Goal: Task Accomplishment & Management: Complete application form

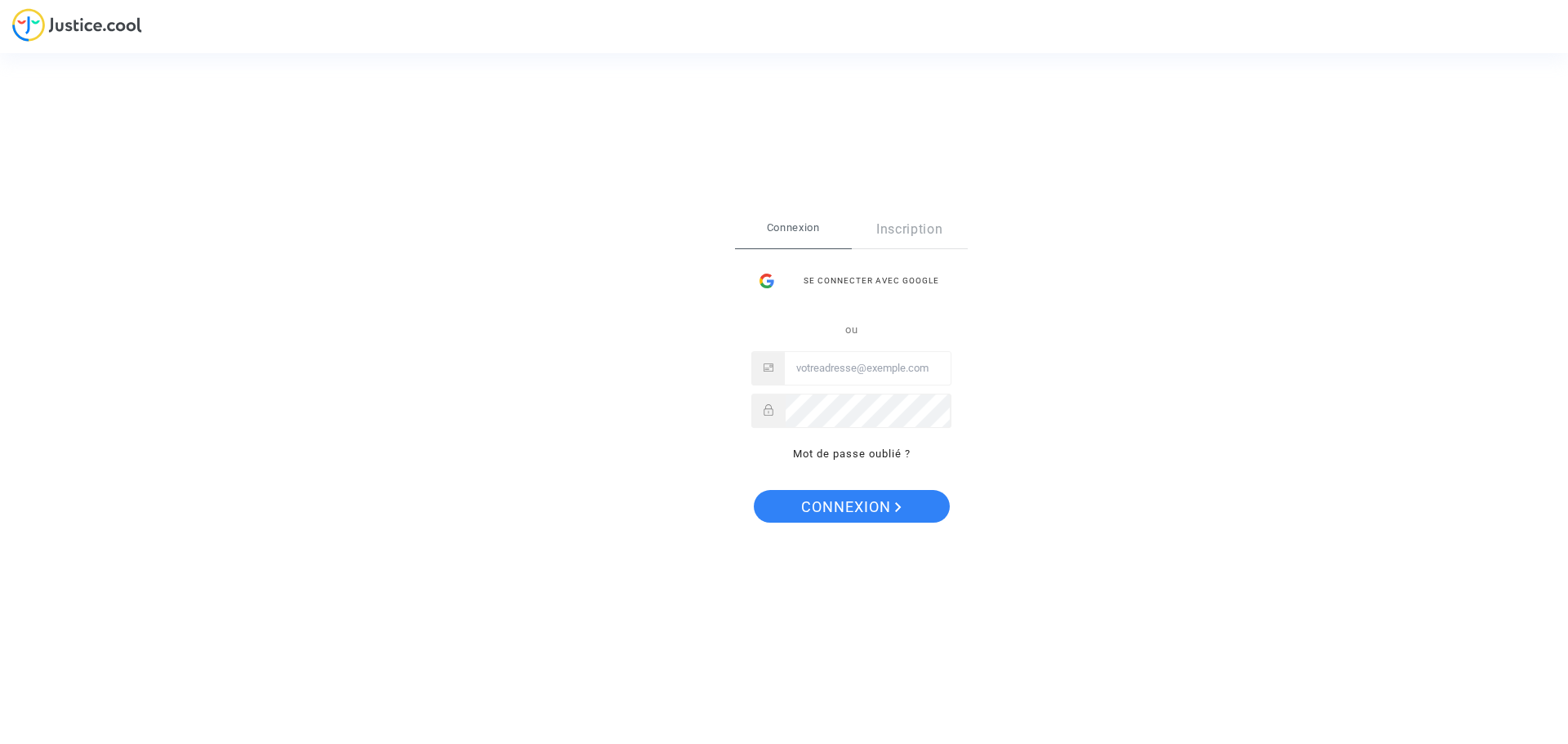
click at [830, 370] on input "Email" at bounding box center [867, 368] width 166 height 33
click at [824, 277] on div "Se connecter avec Google" at bounding box center [851, 281] width 200 height 33
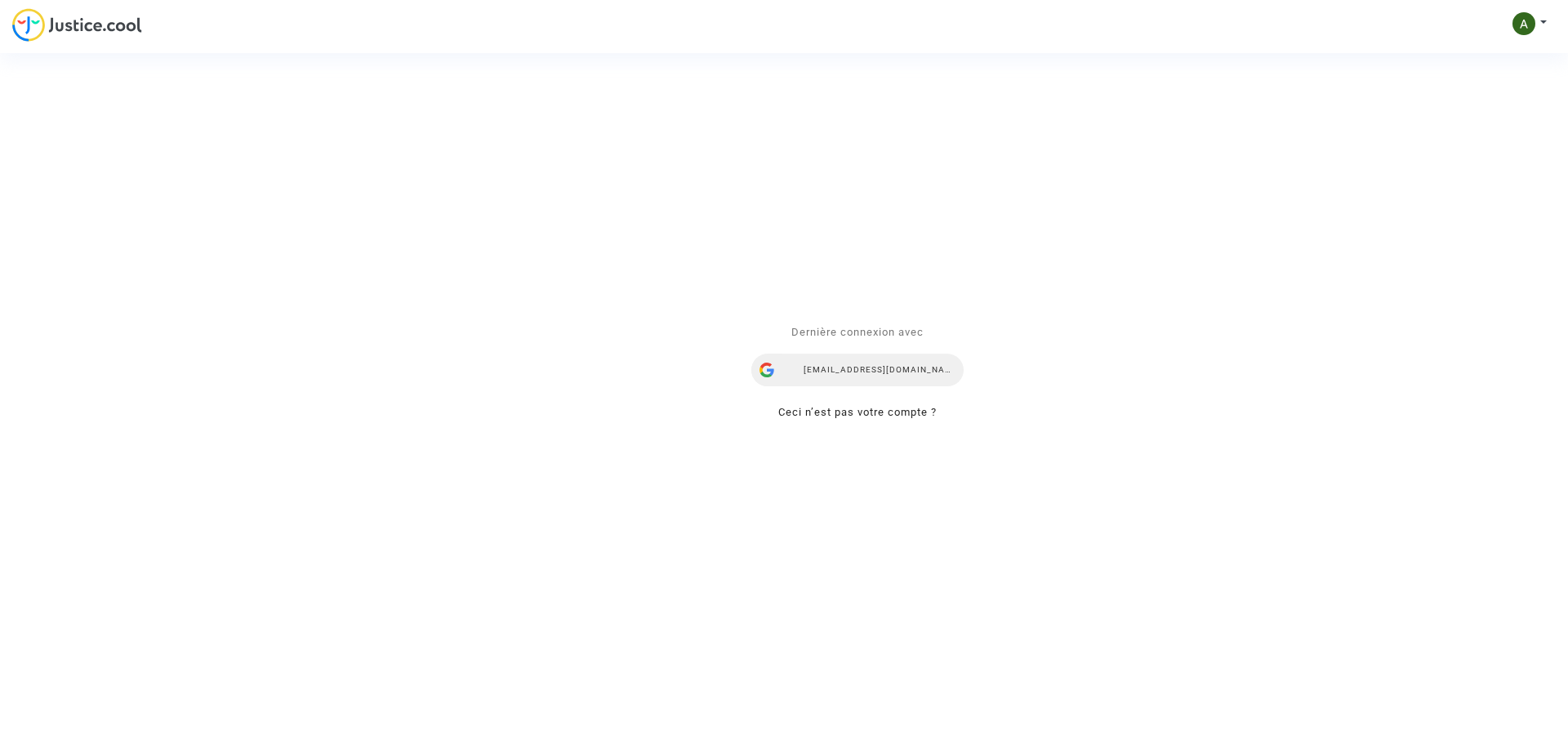
click at [843, 354] on div "[EMAIL_ADDRESS][DOMAIN_NAME]" at bounding box center [858, 370] width 212 height 33
click at [828, 363] on div "[EMAIL_ADDRESS][DOMAIN_NAME]" at bounding box center [858, 370] width 212 height 33
click at [817, 326] on span "Dernière connexion avec" at bounding box center [857, 331] width 132 height 12
click at [887, 357] on div "[EMAIL_ADDRESS][DOMAIN_NAME]" at bounding box center [858, 370] width 212 height 33
click at [114, 29] on div "Se connecter Dernière connexion avec asadouh@yahoo.fr Ceci n’est pas votre comp…" at bounding box center [784, 372] width 1568 height 744
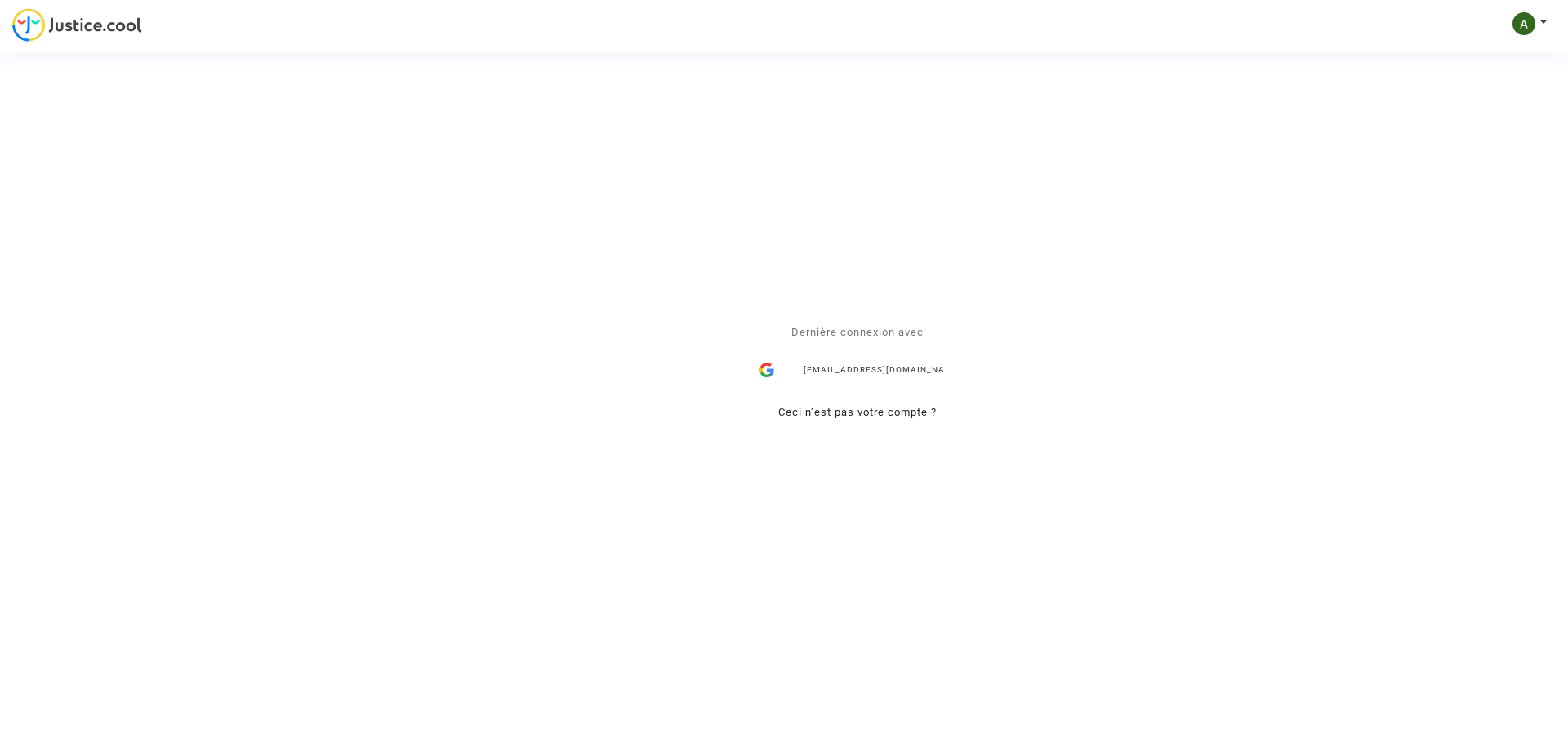
click at [114, 29] on div "Se connecter Dernière connexion avec asadouh@yahoo.fr Ceci n’est pas votre comp…" at bounding box center [784, 372] width 1568 height 744
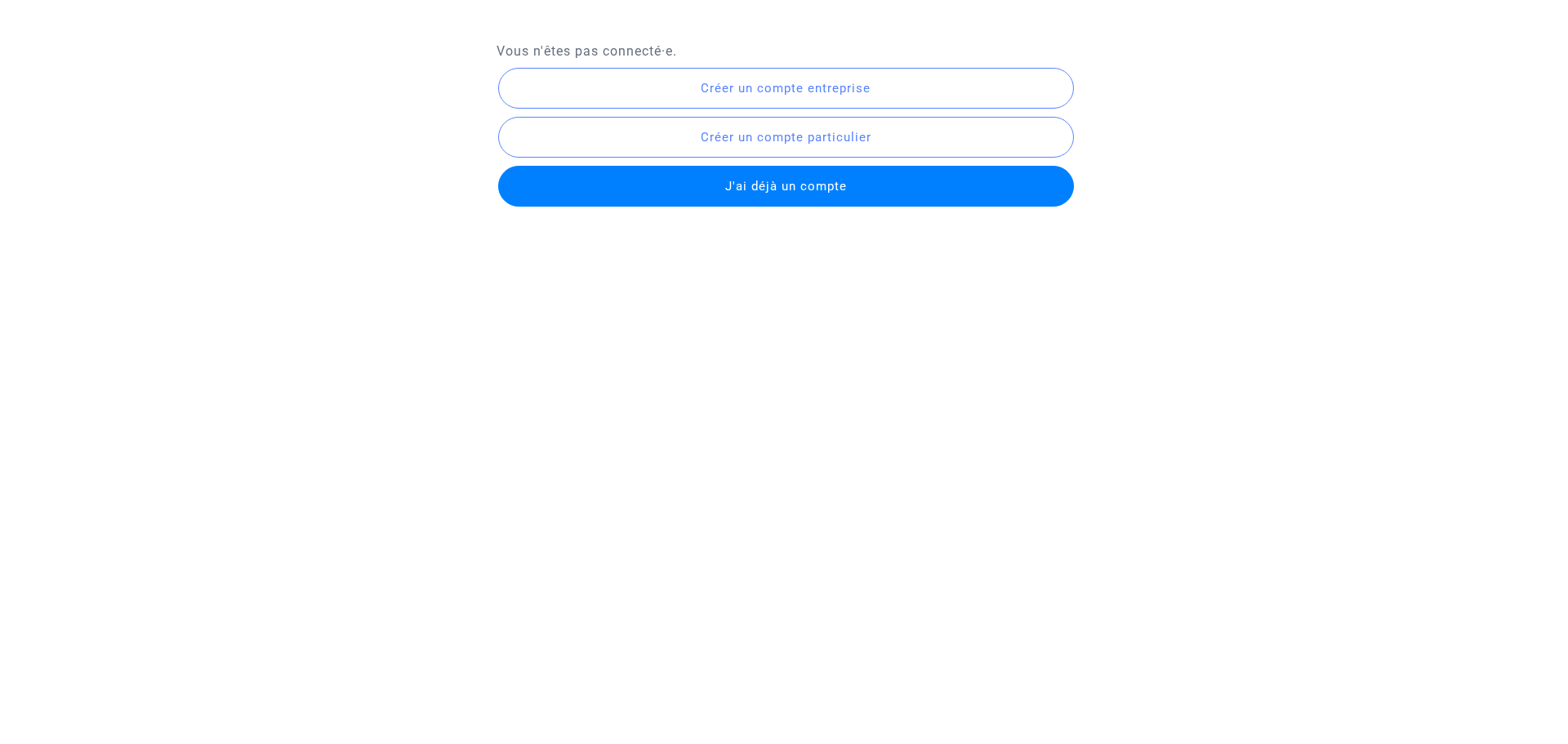
click at [764, 184] on span "J'ai déjà un compte" at bounding box center [786, 187] width 122 height 15
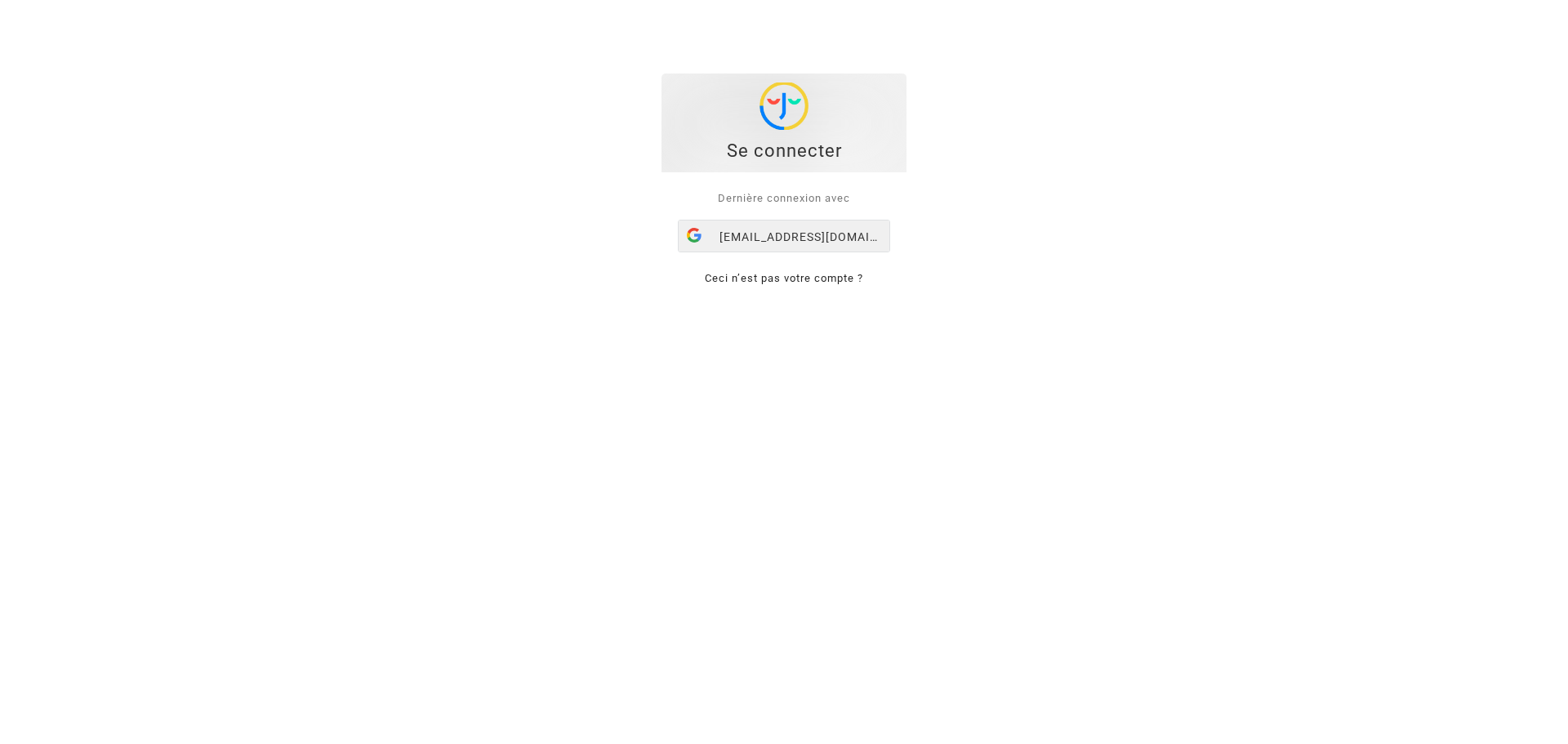
click at [738, 230] on div "[EMAIL_ADDRESS][DOMAIN_NAME]" at bounding box center [784, 236] width 211 height 33
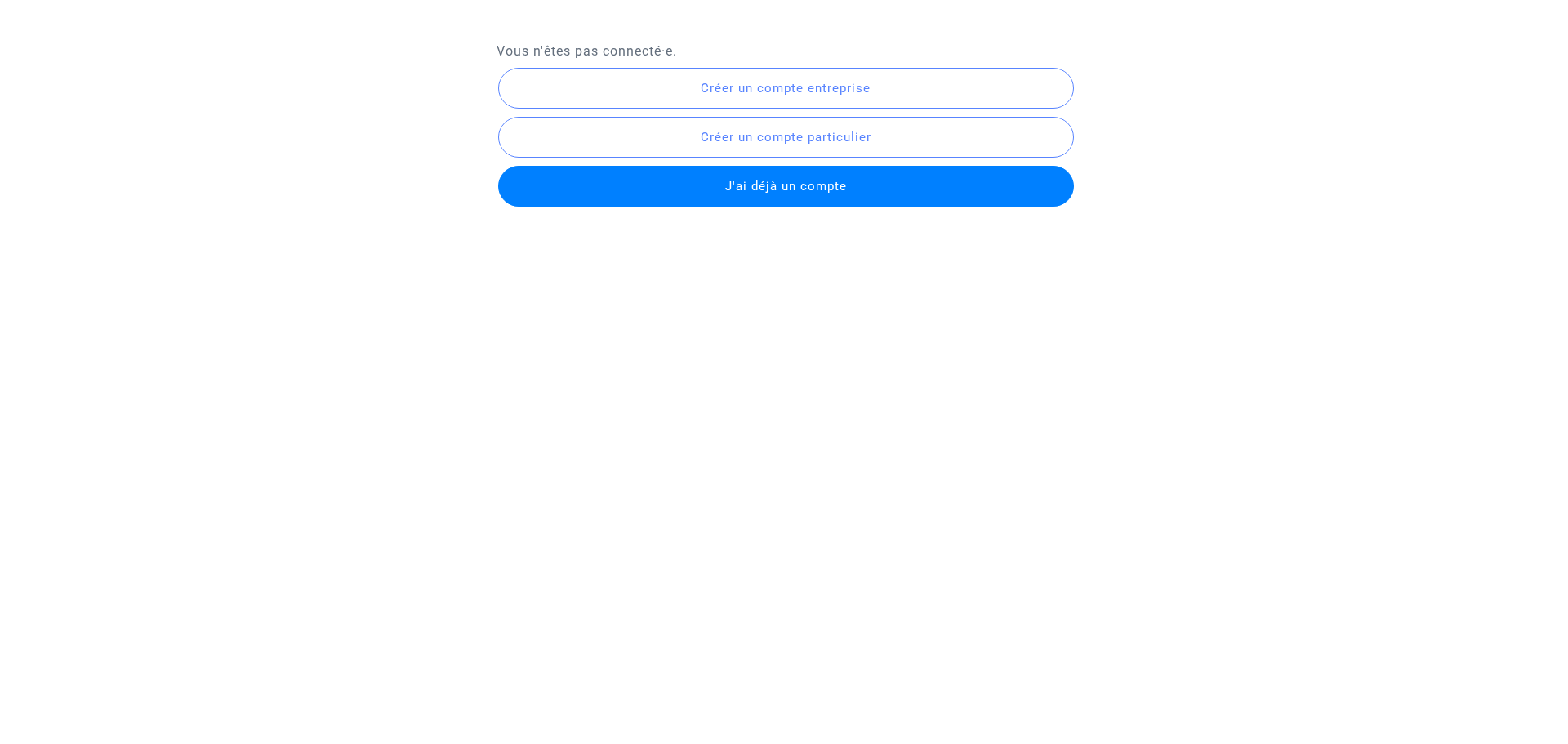
click at [763, 187] on span "J'ai déjà un compte" at bounding box center [786, 187] width 122 height 15
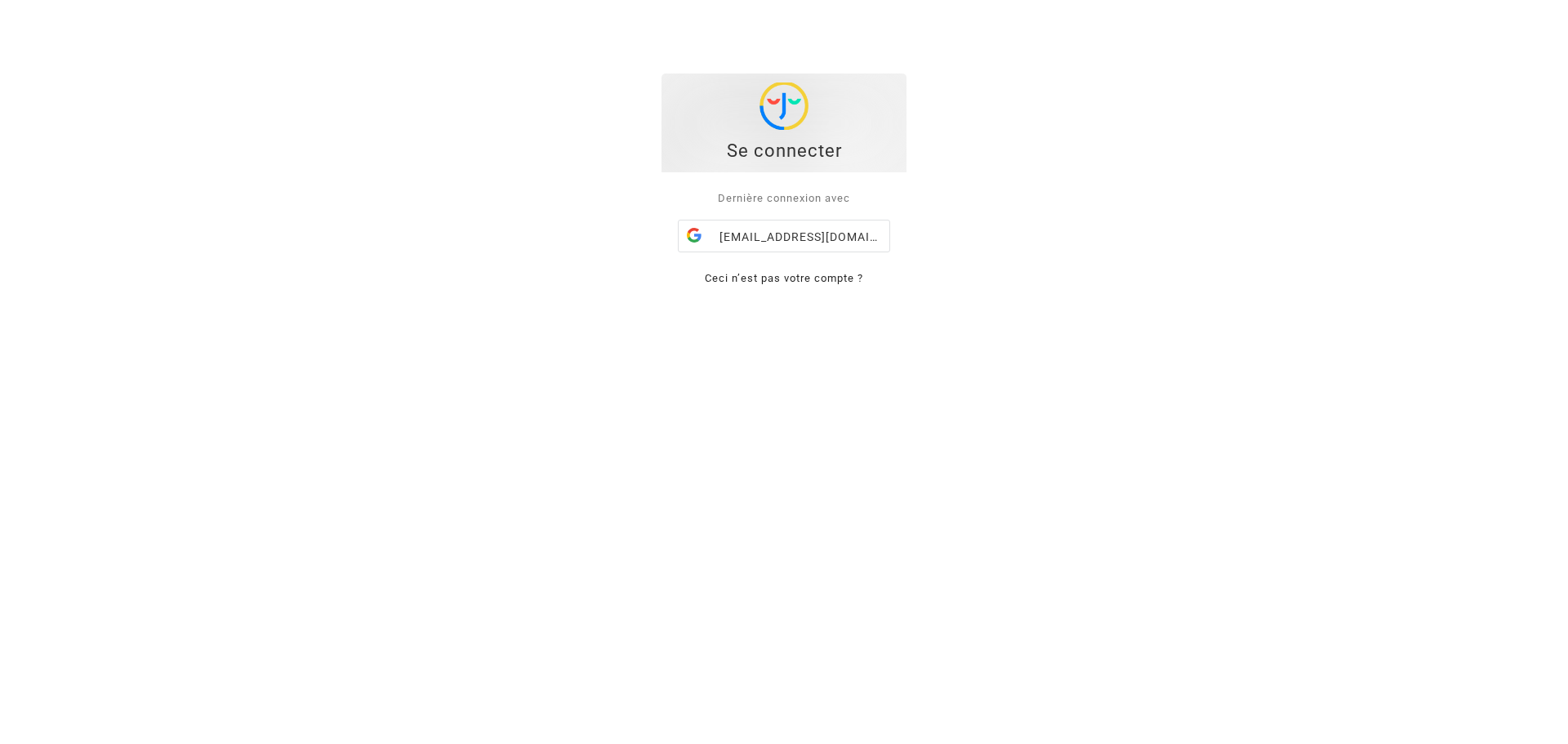
click at [792, 131] on div "Se connecter" at bounding box center [784, 123] width 227 height 81
click at [791, 155] on div "Se connecter" at bounding box center [784, 151] width 227 height 24
click at [774, 237] on div "[EMAIL_ADDRESS][DOMAIN_NAME]" at bounding box center [784, 236] width 211 height 33
click at [774, 237] on div "Dernière connexion avec [PERSON_NAME][EMAIL_ADDRESS][DOMAIN_NAME] Ceci n’est pa…" at bounding box center [784, 238] width 245 height 132
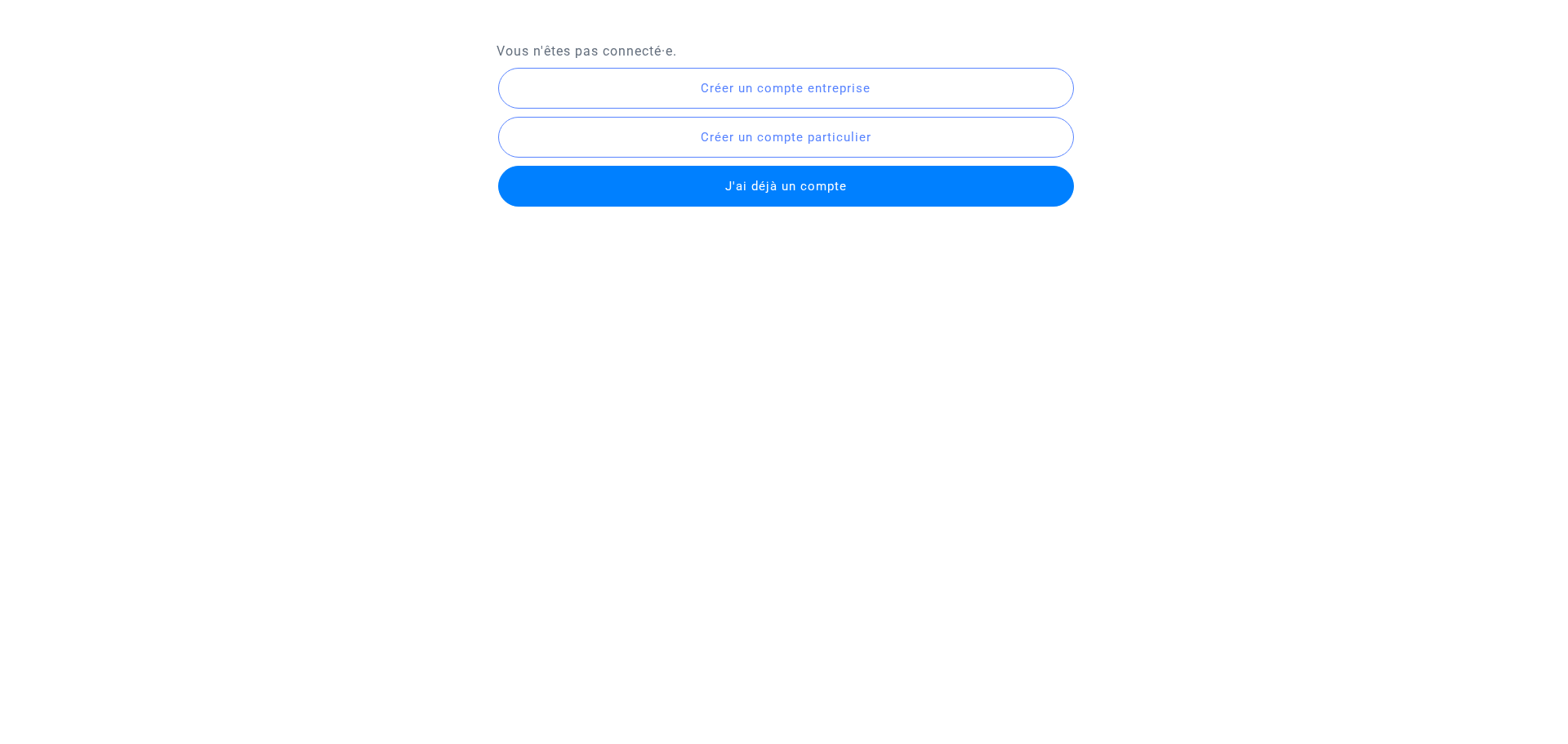
click at [778, 188] on span "J'ai déjà un compte" at bounding box center [786, 187] width 122 height 15
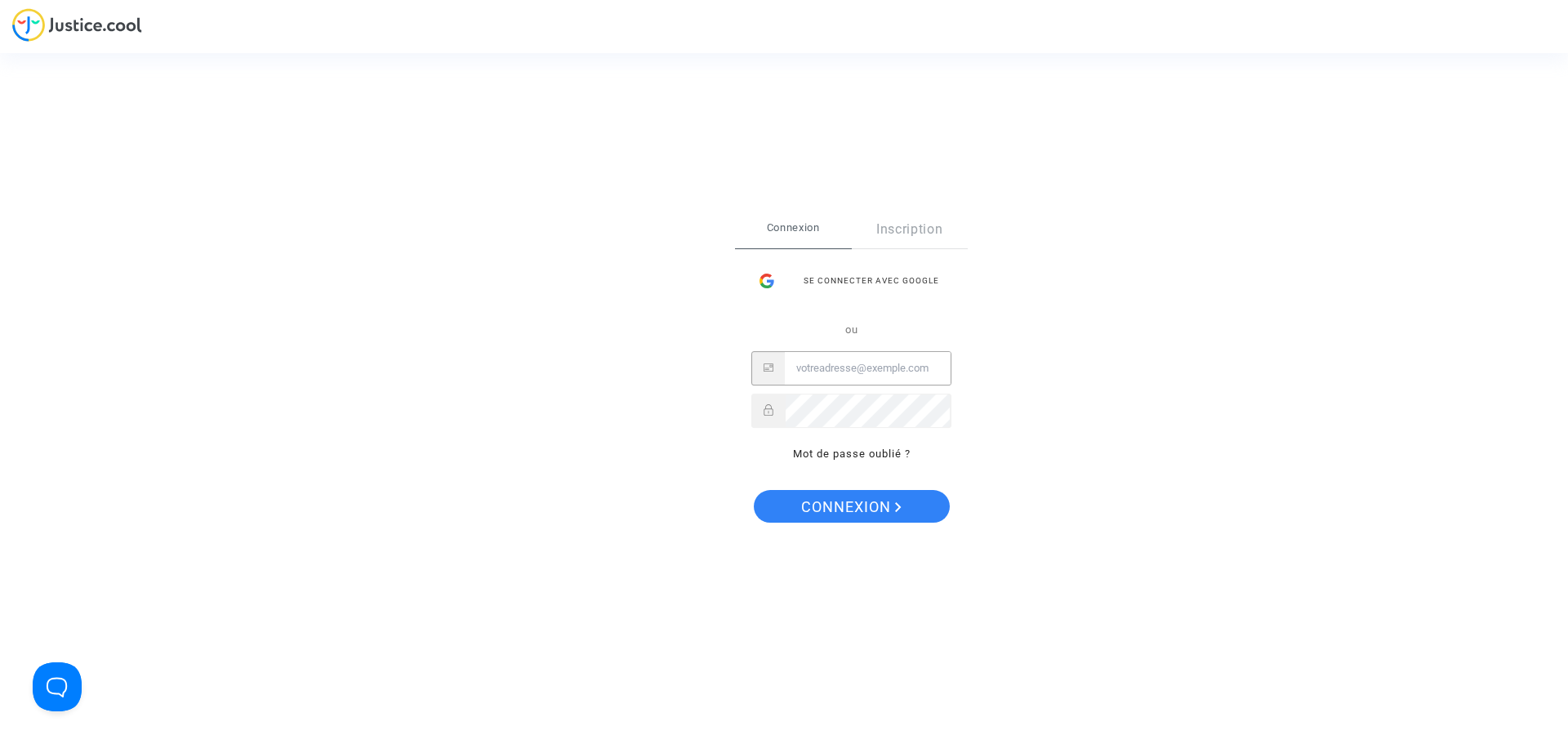
click at [816, 369] on input "Email" at bounding box center [867, 368] width 166 height 33
type input "asadouh@yahoo.fr"
click at [840, 510] on span "Connexion" at bounding box center [851, 507] width 100 height 35
click at [840, 510] on div "Se connecter Connexion Inscription Se connecter avec Google ou asadouh@yahoo.fr…" at bounding box center [851, 372] width 233 height 324
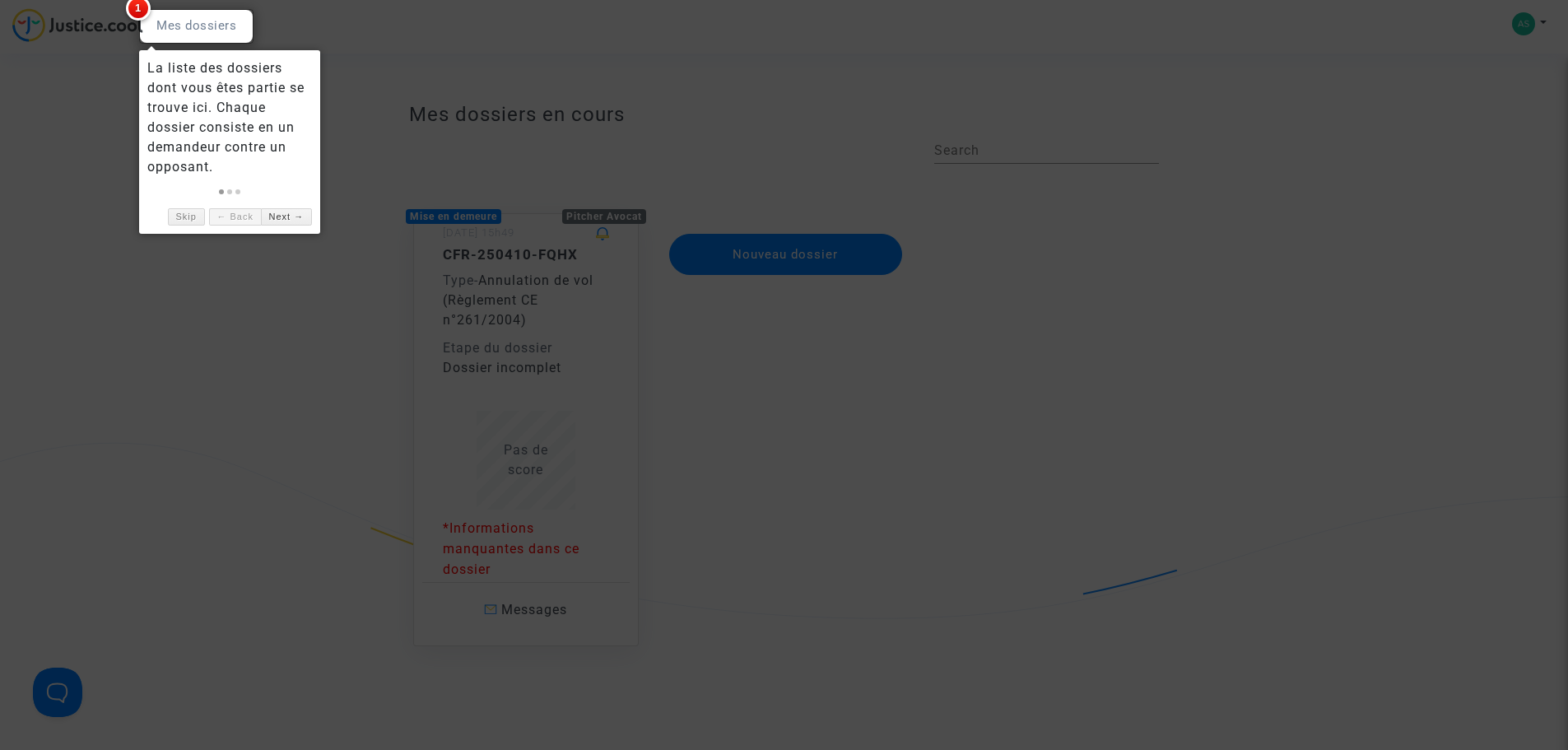
click at [176, 21] on div at bounding box center [196, 26] width 114 height 35
click at [146, 9] on span "1" at bounding box center [138, 9] width 25 height 25
click at [215, 98] on div "La liste des dossiers dont vous êtes partie se trouve ici. Chaque dossier consi…" at bounding box center [230, 117] width 165 height 118
click at [219, 142] on div "La liste des dossiers dont vous êtes partie se trouve ici. Chaque dossier consi…" at bounding box center [230, 117] width 165 height 118
drag, startPoint x: 68, startPoint y: 710, endPoint x: 192, endPoint y: 470, distance: 270.1
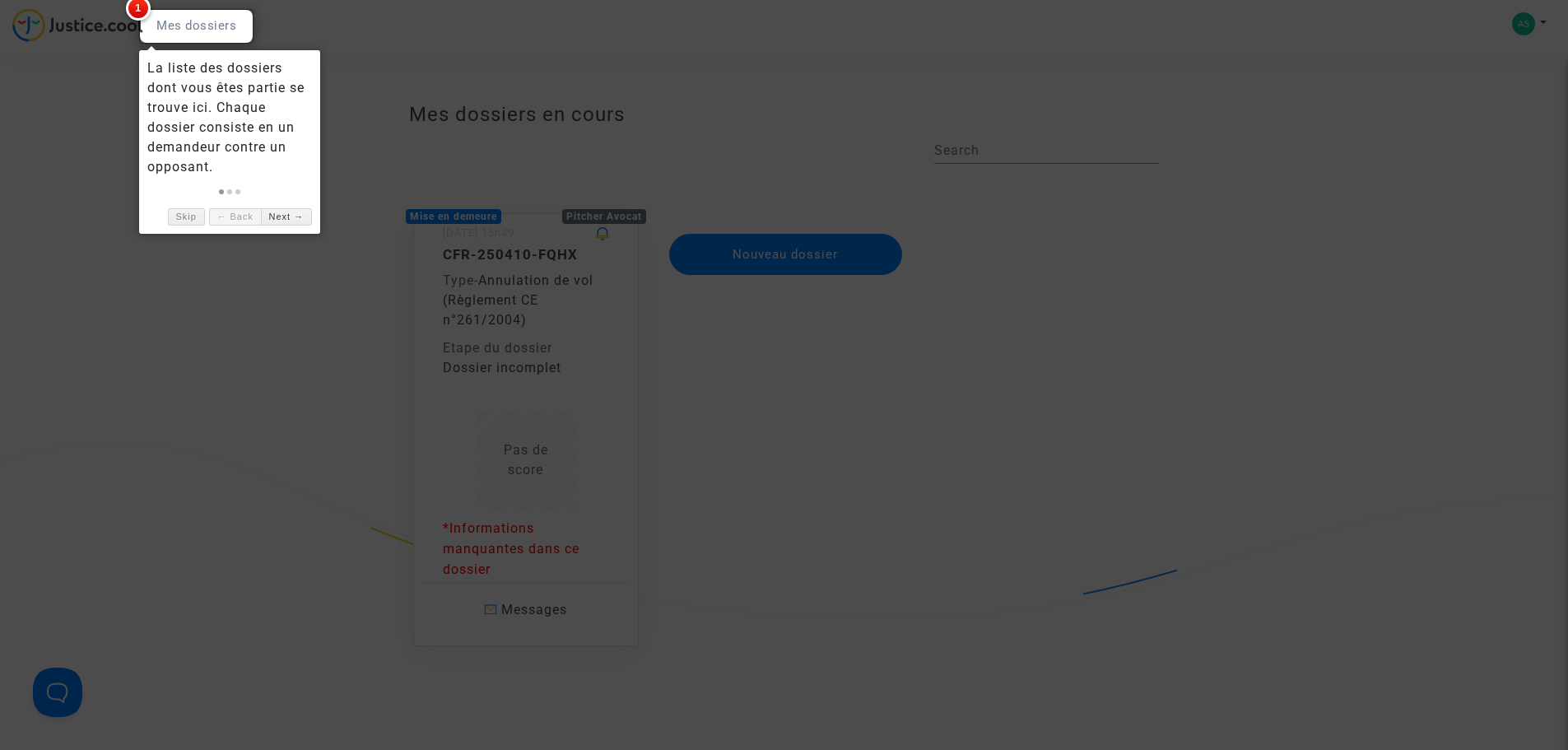
click at [70, 706] on div at bounding box center [784, 375] width 1568 height 750
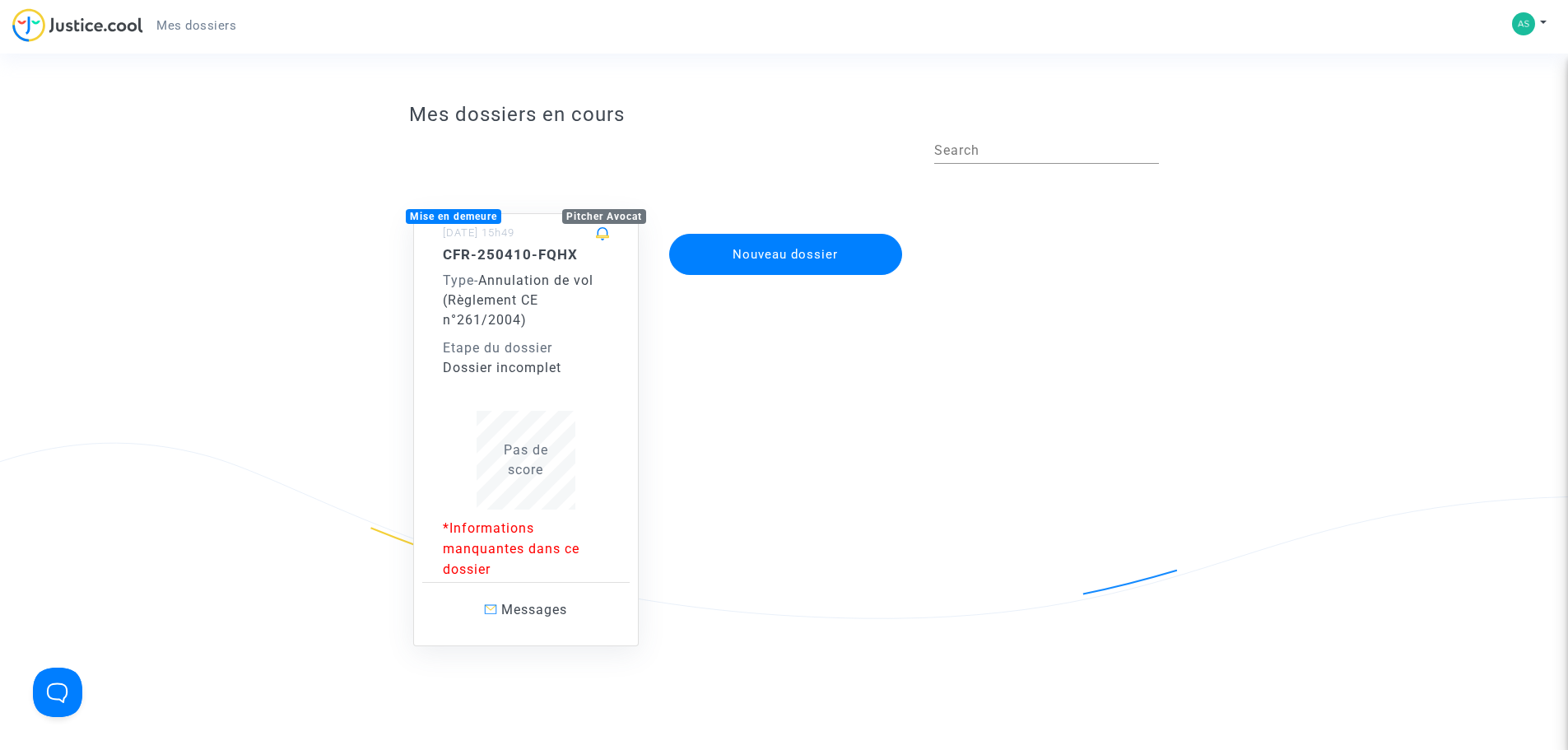
click at [473, 543] on p "*Informations manquantes dans ce dossier" at bounding box center [526, 548] width 166 height 61
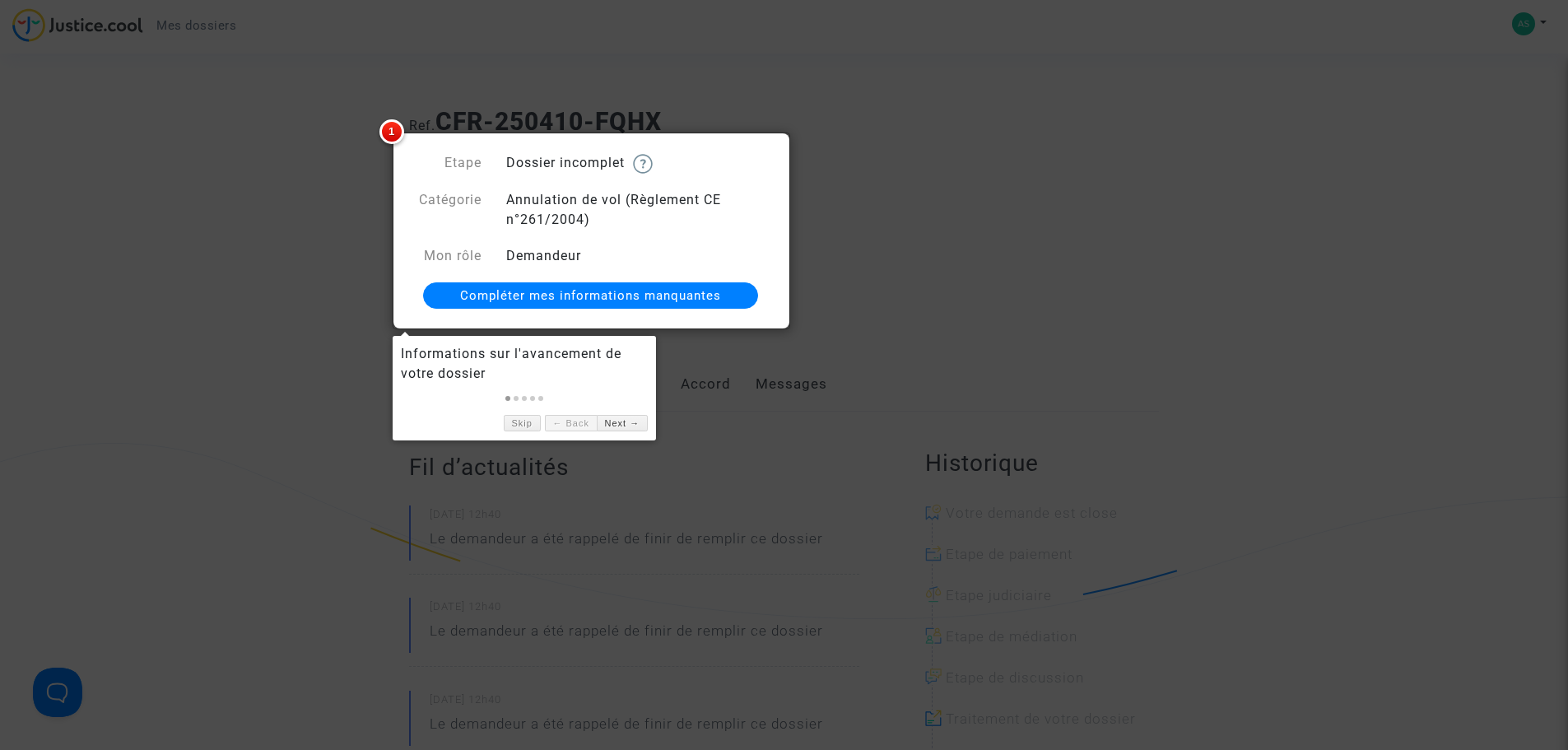
click at [615, 295] on span "Compléter mes informations manquantes" at bounding box center [591, 296] width 261 height 15
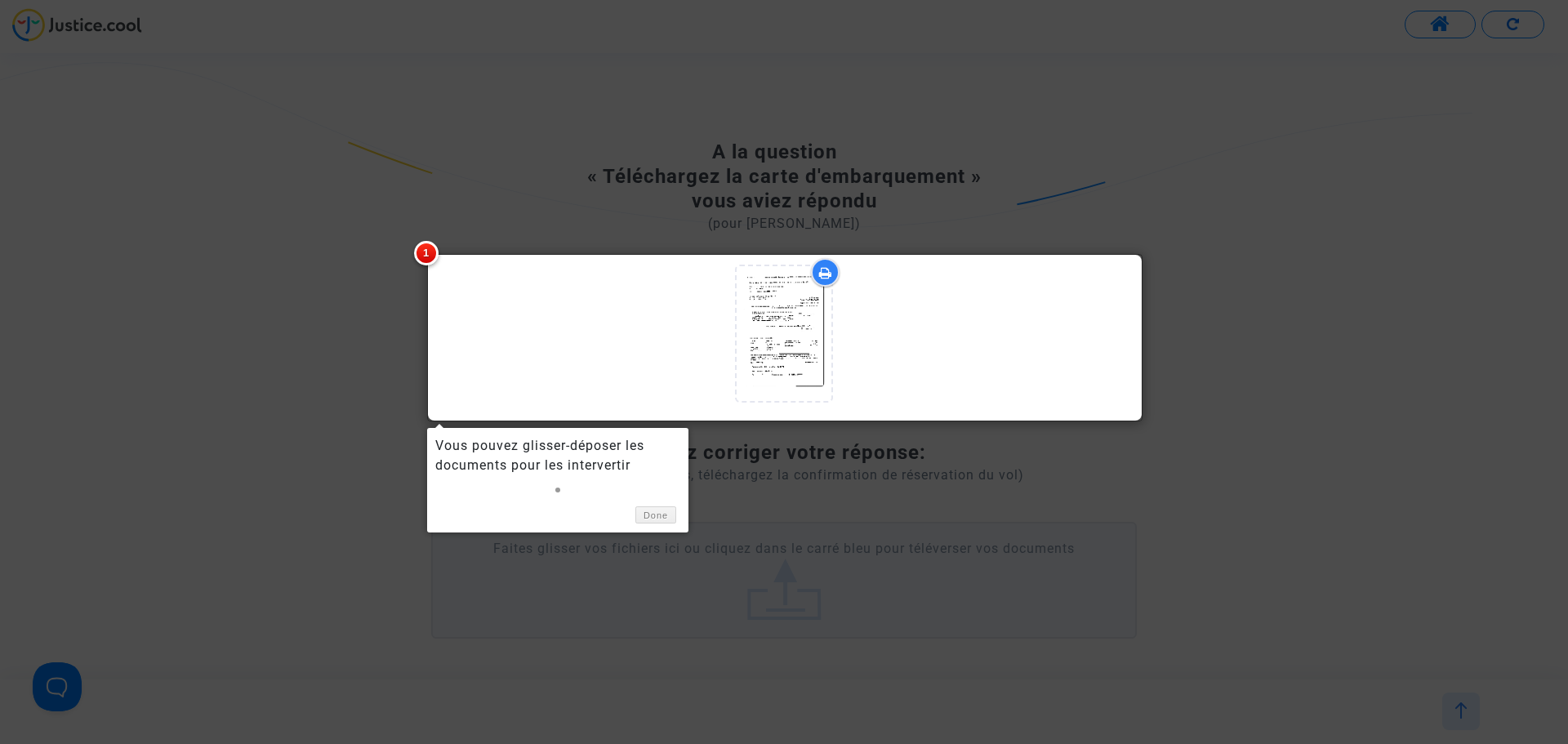
click at [779, 318] on div at bounding box center [784, 338] width 715 height 167
click at [779, 317] on div at bounding box center [784, 338] width 715 height 167
click at [820, 267] on div at bounding box center [784, 338] width 715 height 167
click at [425, 249] on span "1" at bounding box center [426, 253] width 24 height 24
click at [501, 508] on div "Done" at bounding box center [557, 510] width 245 height 25
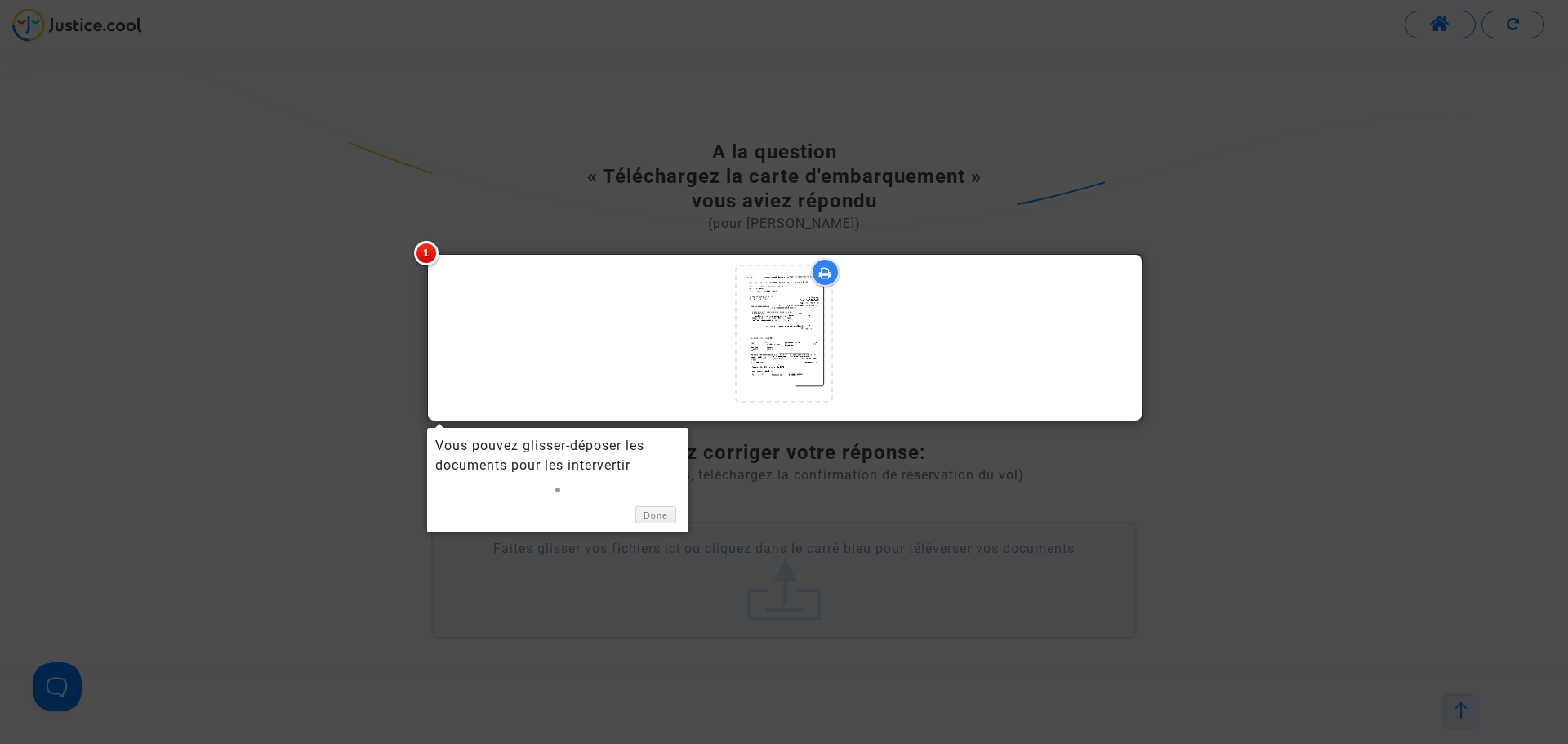
click at [506, 506] on div "Done" at bounding box center [557, 510] width 245 height 25
click at [525, 493] on div at bounding box center [557, 487] width 245 height 23
click at [654, 507] on link "Done" at bounding box center [656, 515] width 41 height 17
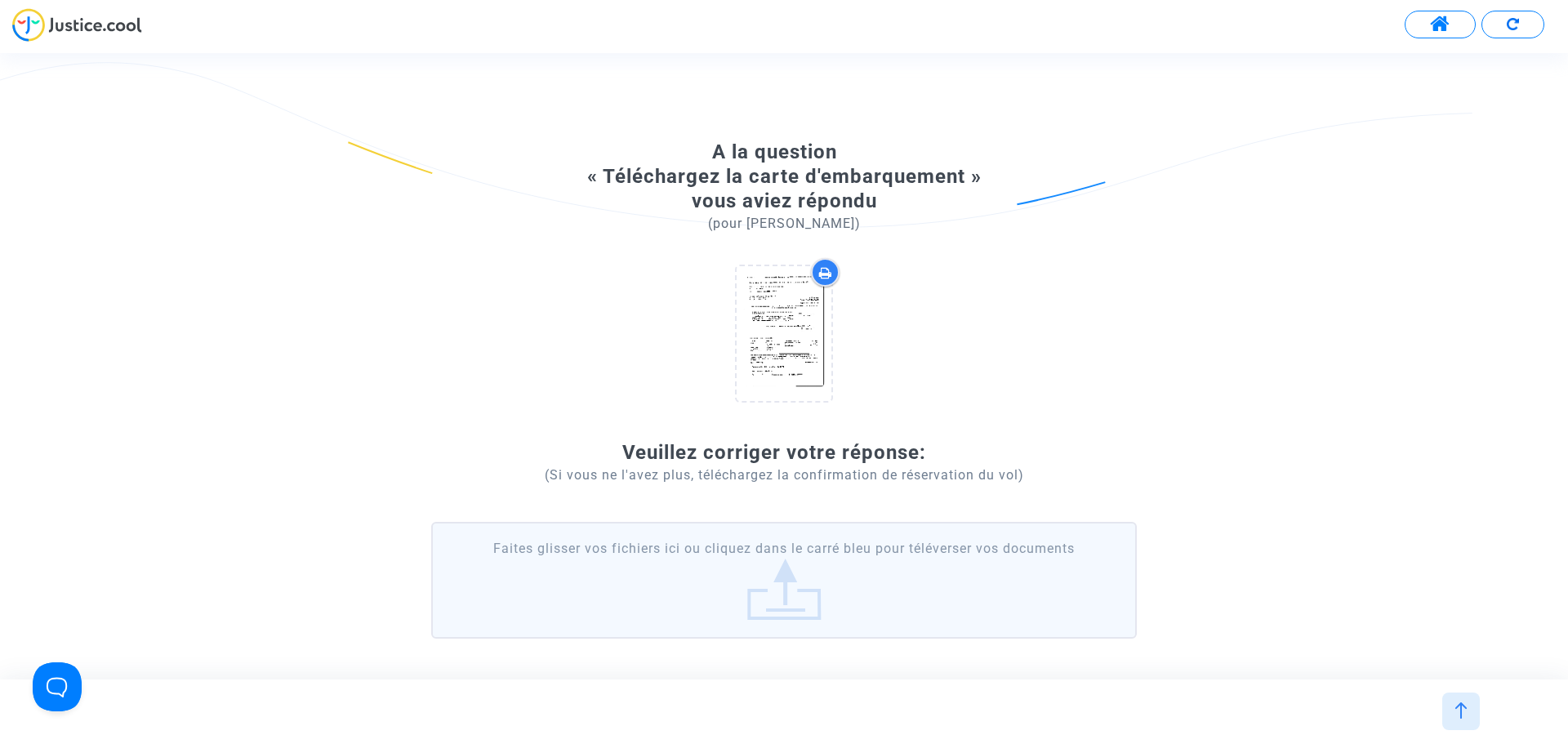
click at [654, 509] on div at bounding box center [784, 372] width 1568 height 744
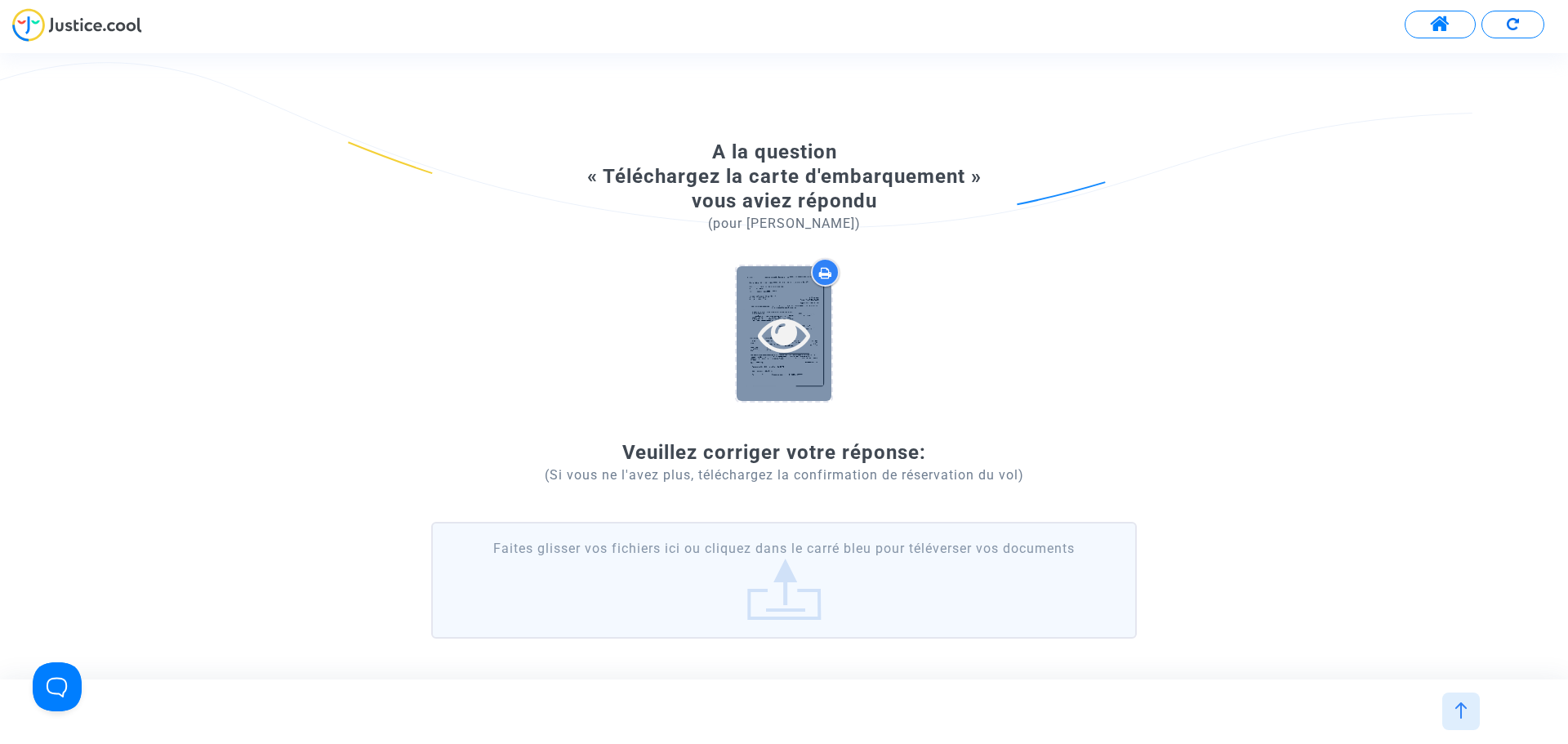
click at [809, 315] on icon at bounding box center [784, 334] width 53 height 53
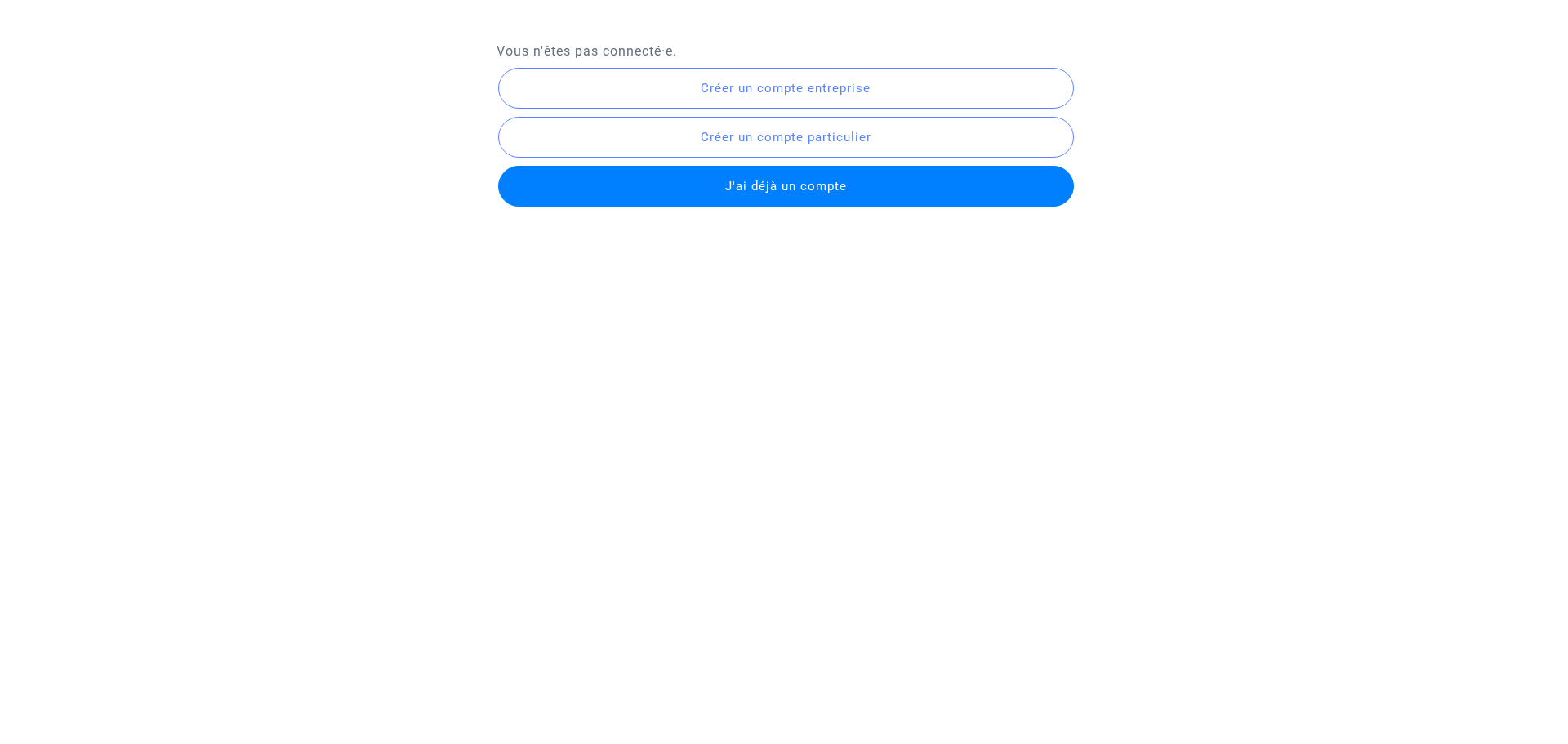
click at [784, 186] on span "J'ai déjà un compte" at bounding box center [786, 187] width 122 height 15
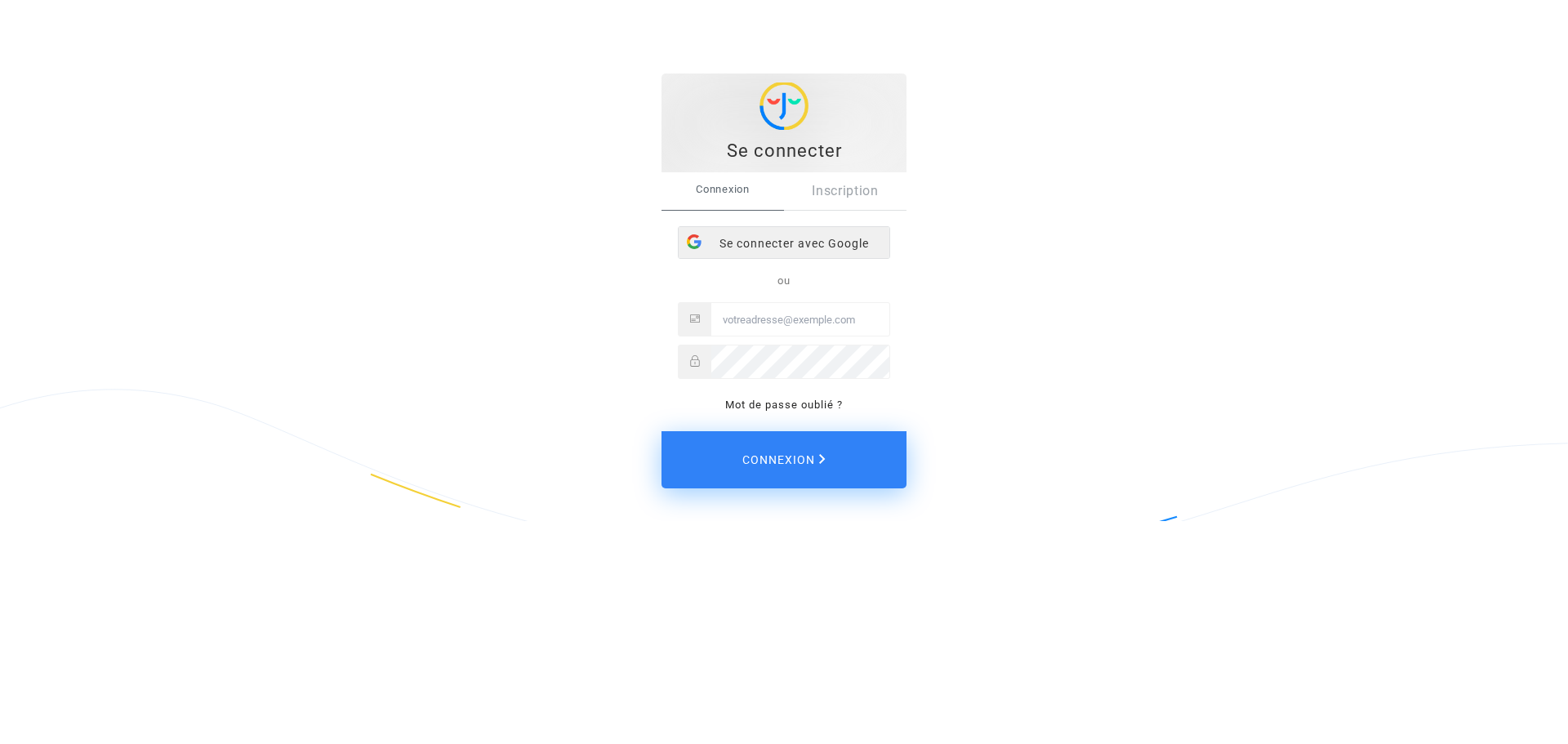
click at [788, 245] on div "Se connecter avec Google" at bounding box center [784, 243] width 211 height 33
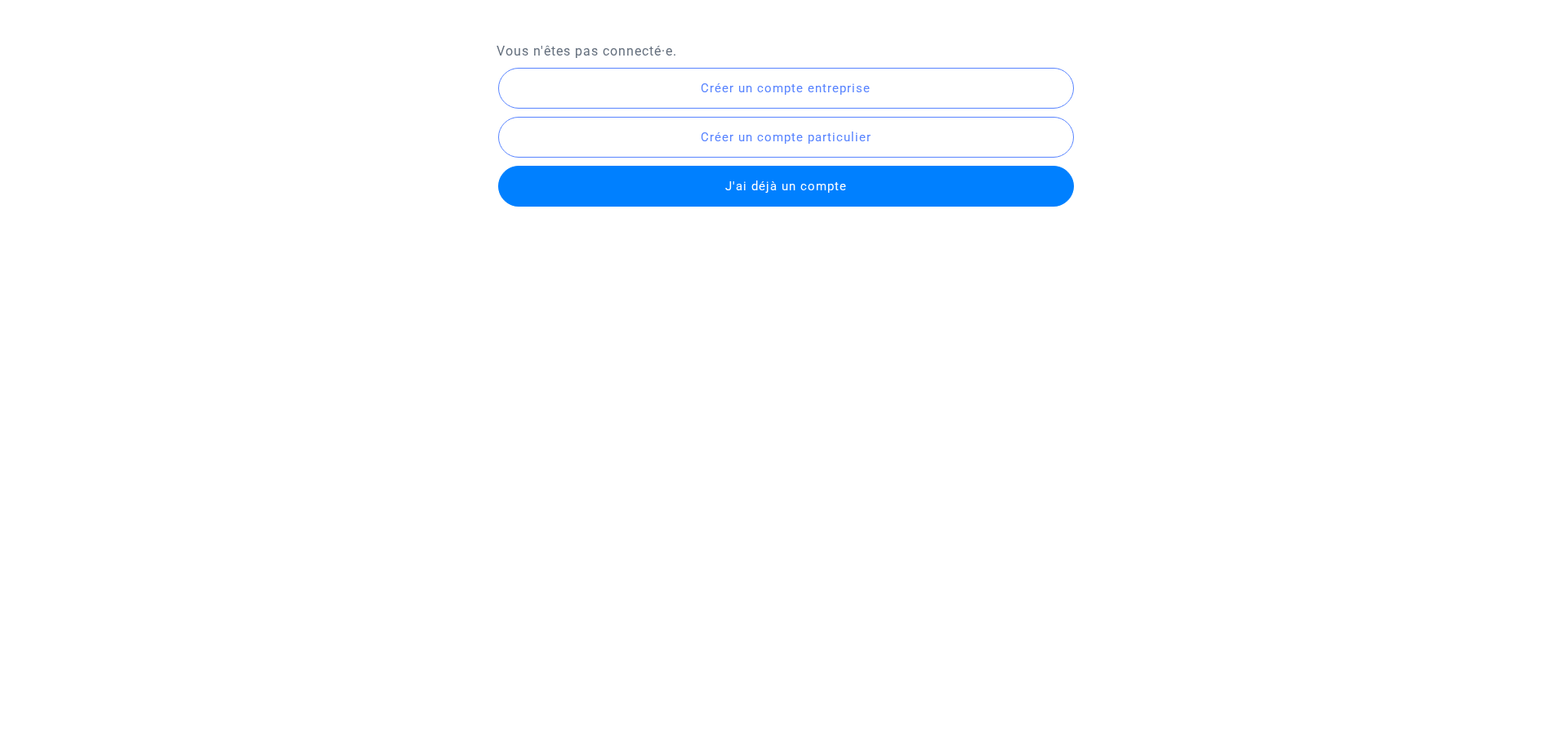
click at [799, 179] on span "J'ai déjà un compte" at bounding box center [786, 187] width 122 height 15
click at [762, 189] on span "J'ai déjà un compte" at bounding box center [786, 187] width 122 height 15
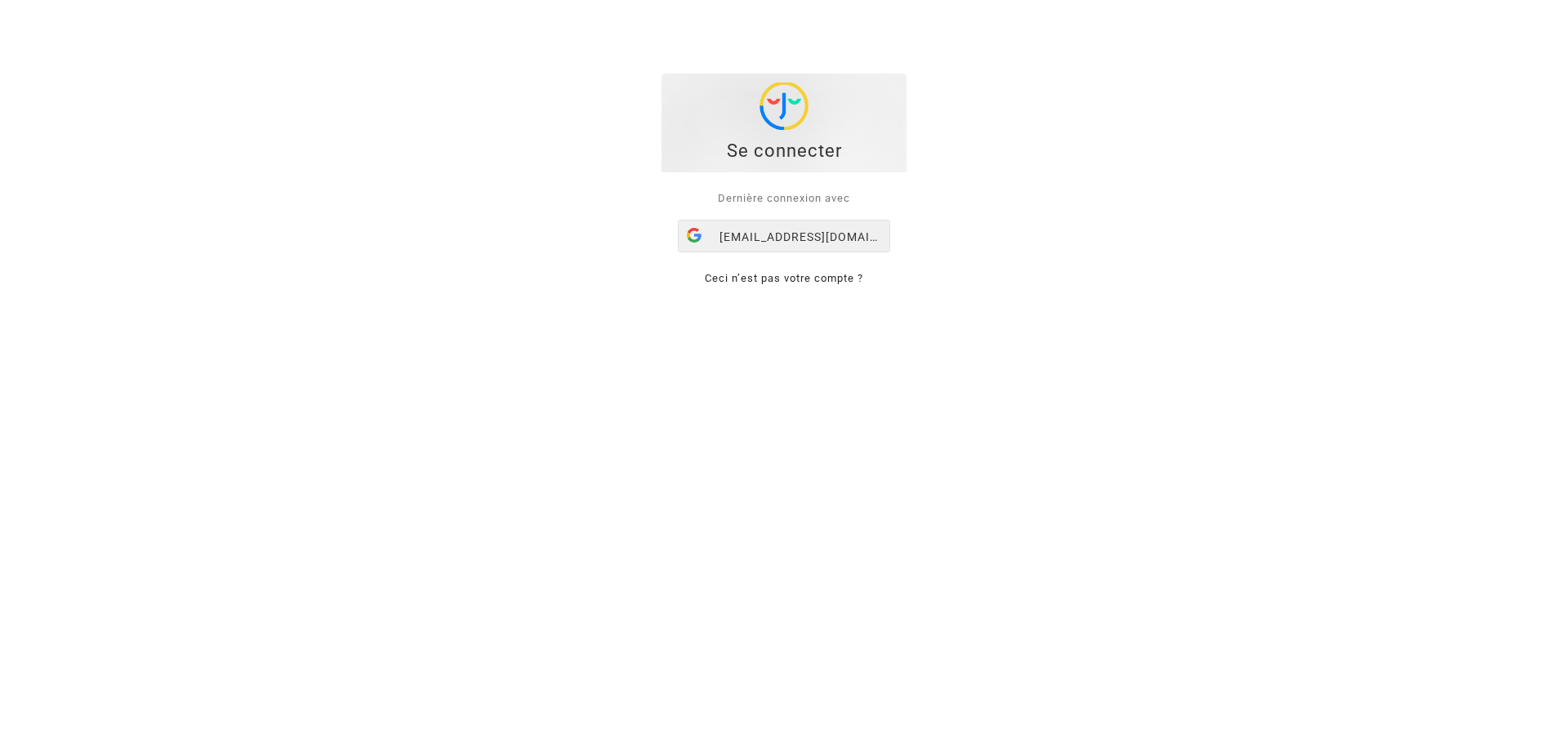
click at [757, 233] on div "[EMAIL_ADDRESS][DOMAIN_NAME]" at bounding box center [784, 236] width 211 height 33
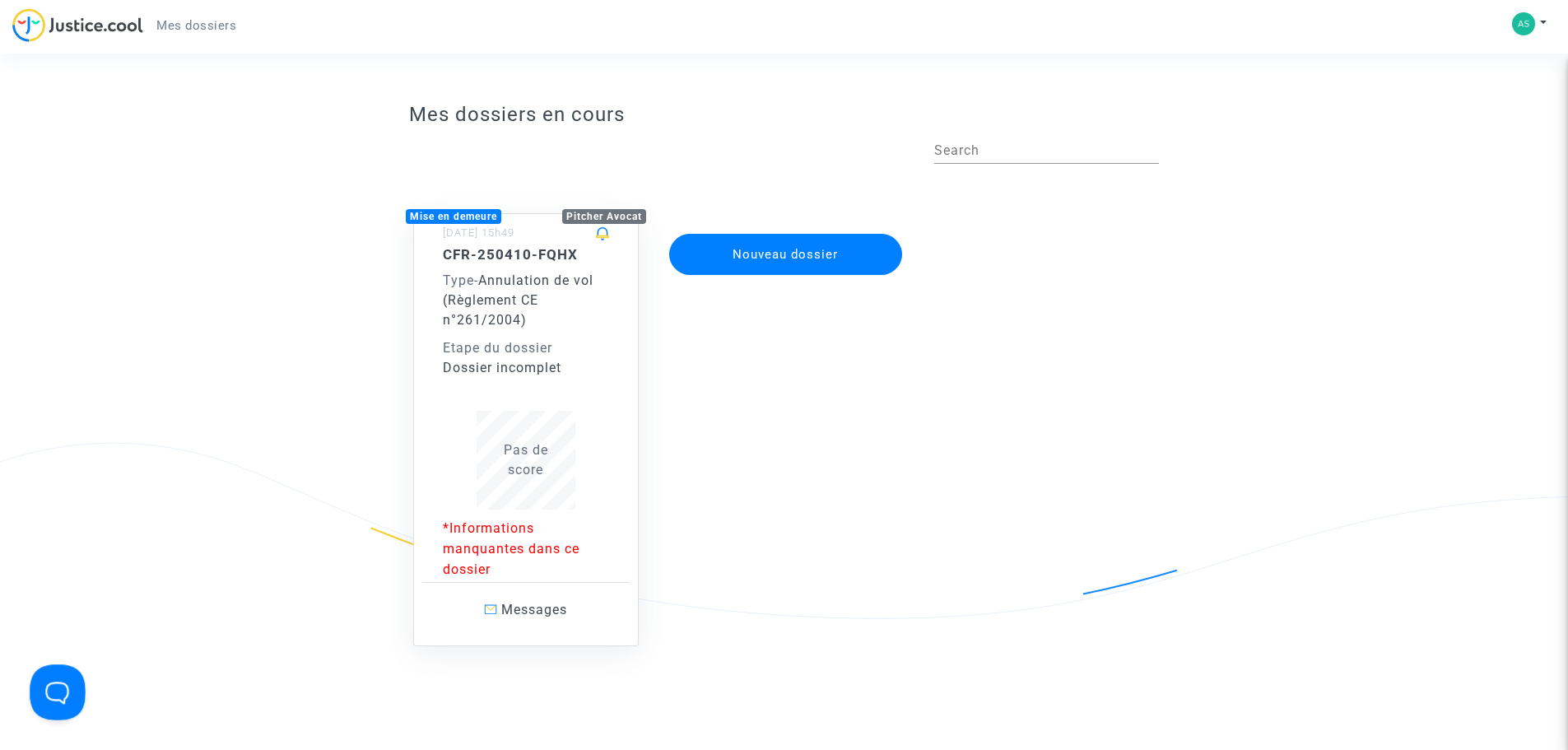
click at [54, 681] on button "Open Beacon popover" at bounding box center [54, 689] width 49 height 49
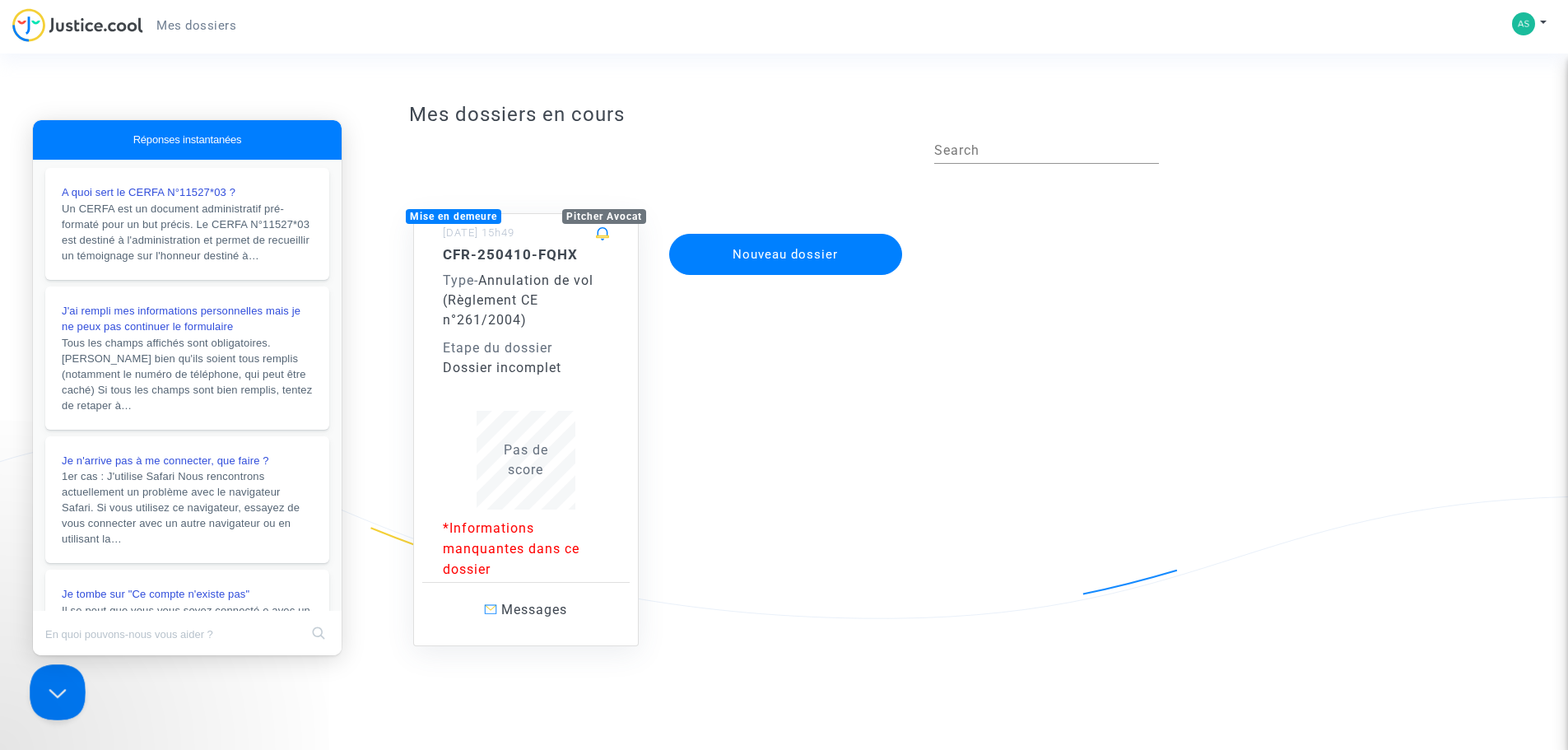
click at [54, 681] on button "Close Beacon popover" at bounding box center [54, 689] width 49 height 49
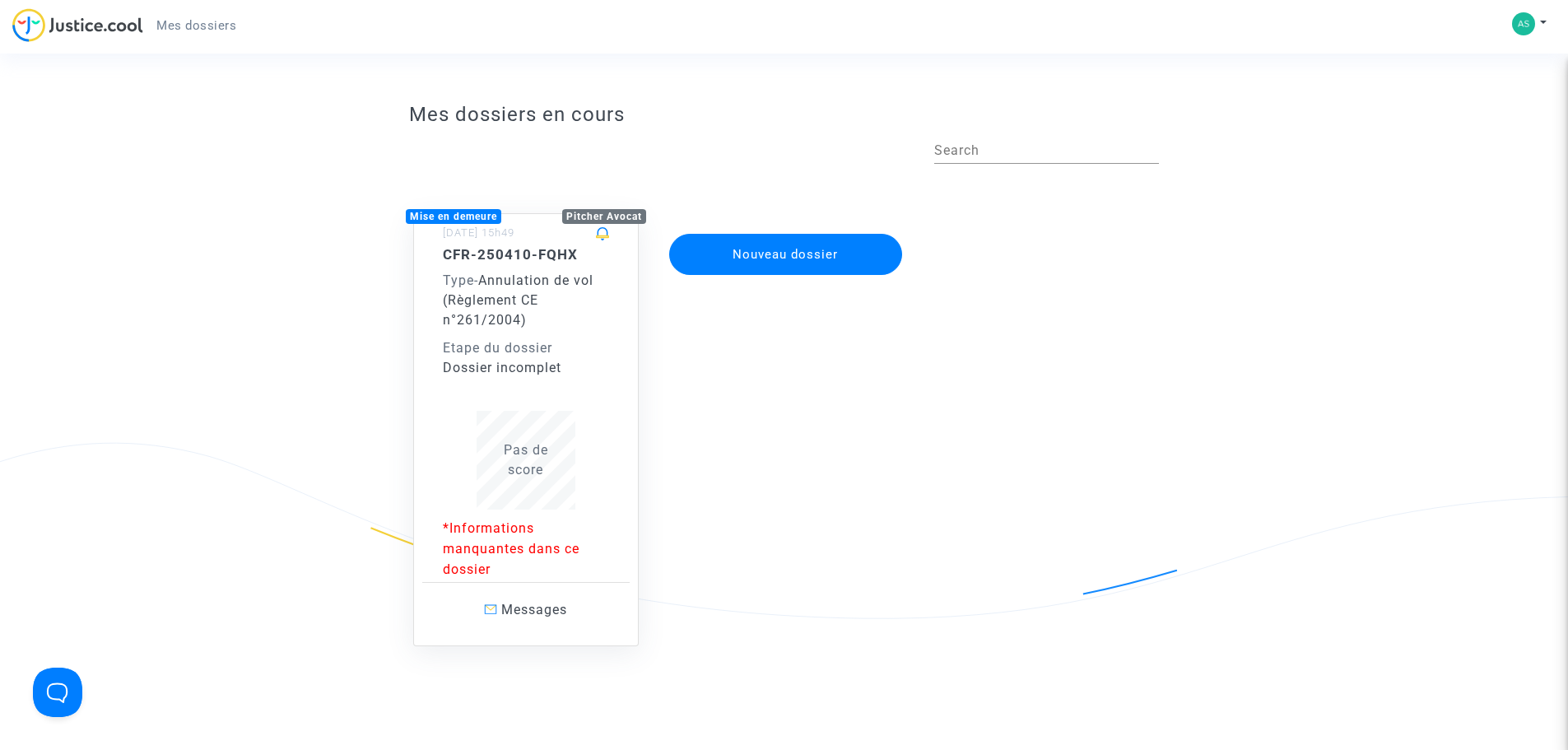
click at [541, 447] on span "Pas de score" at bounding box center [526, 459] width 44 height 35
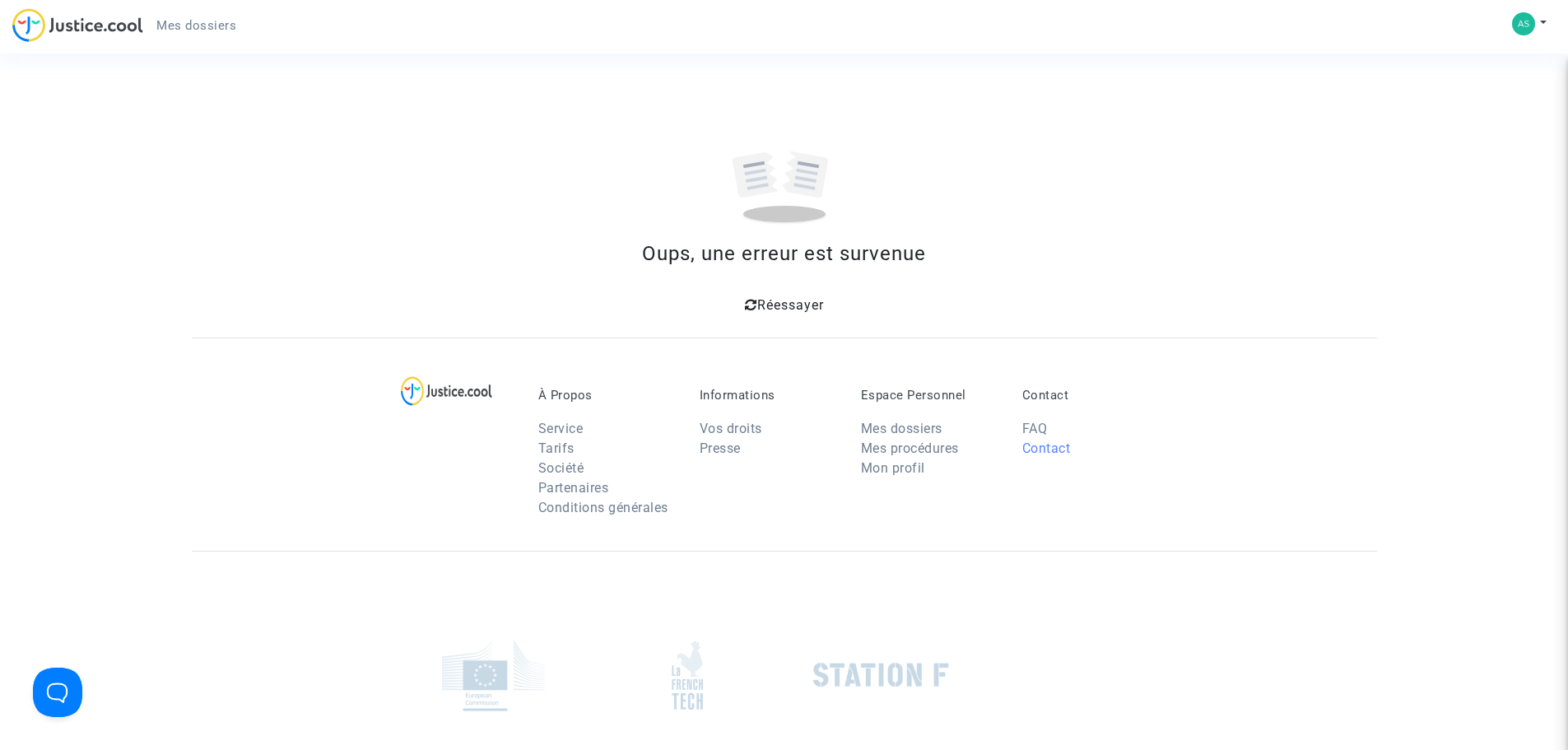
click at [1045, 448] on link "Contact" at bounding box center [1046, 448] width 48 height 16
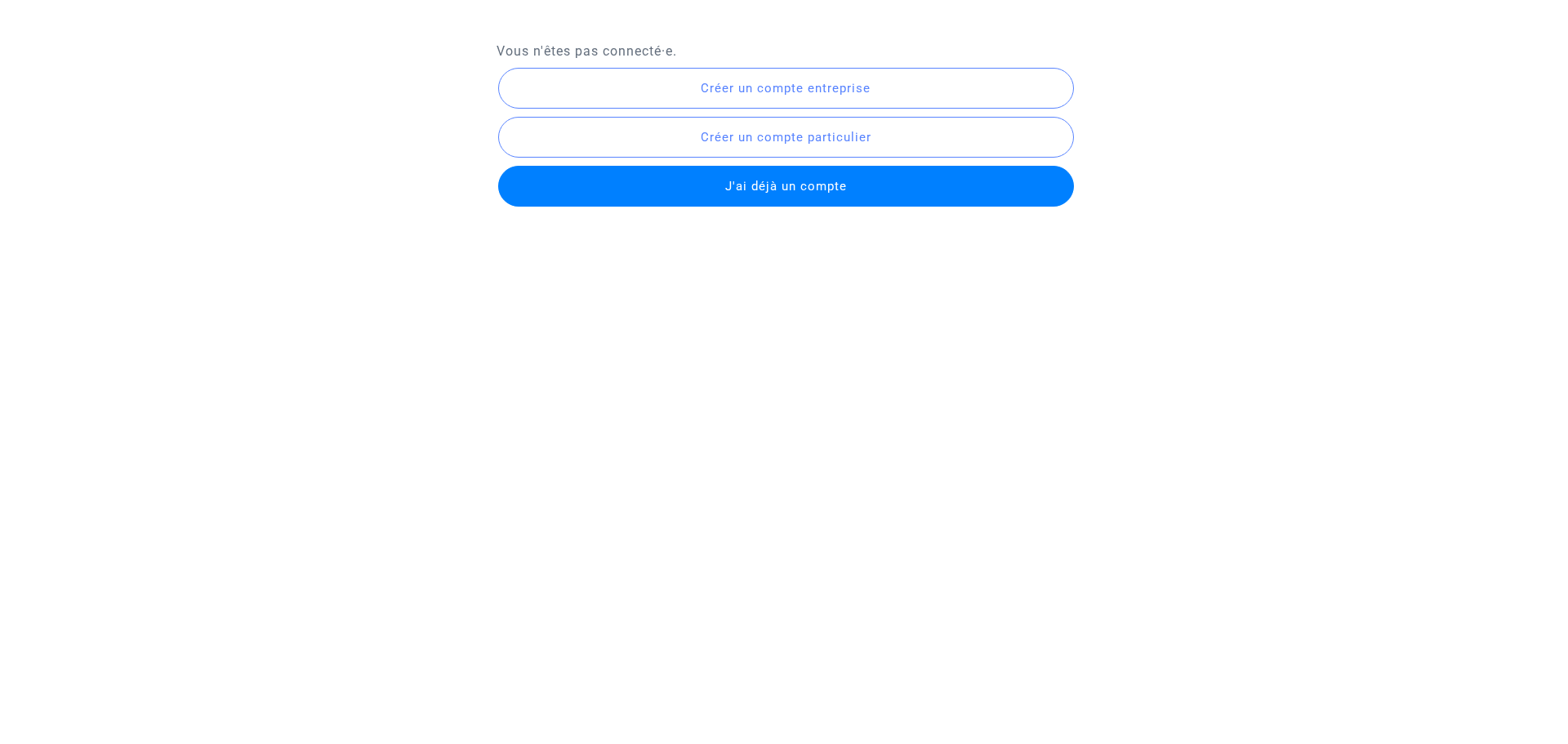
click at [772, 186] on span "J'ai déjà un compte" at bounding box center [786, 187] width 122 height 15
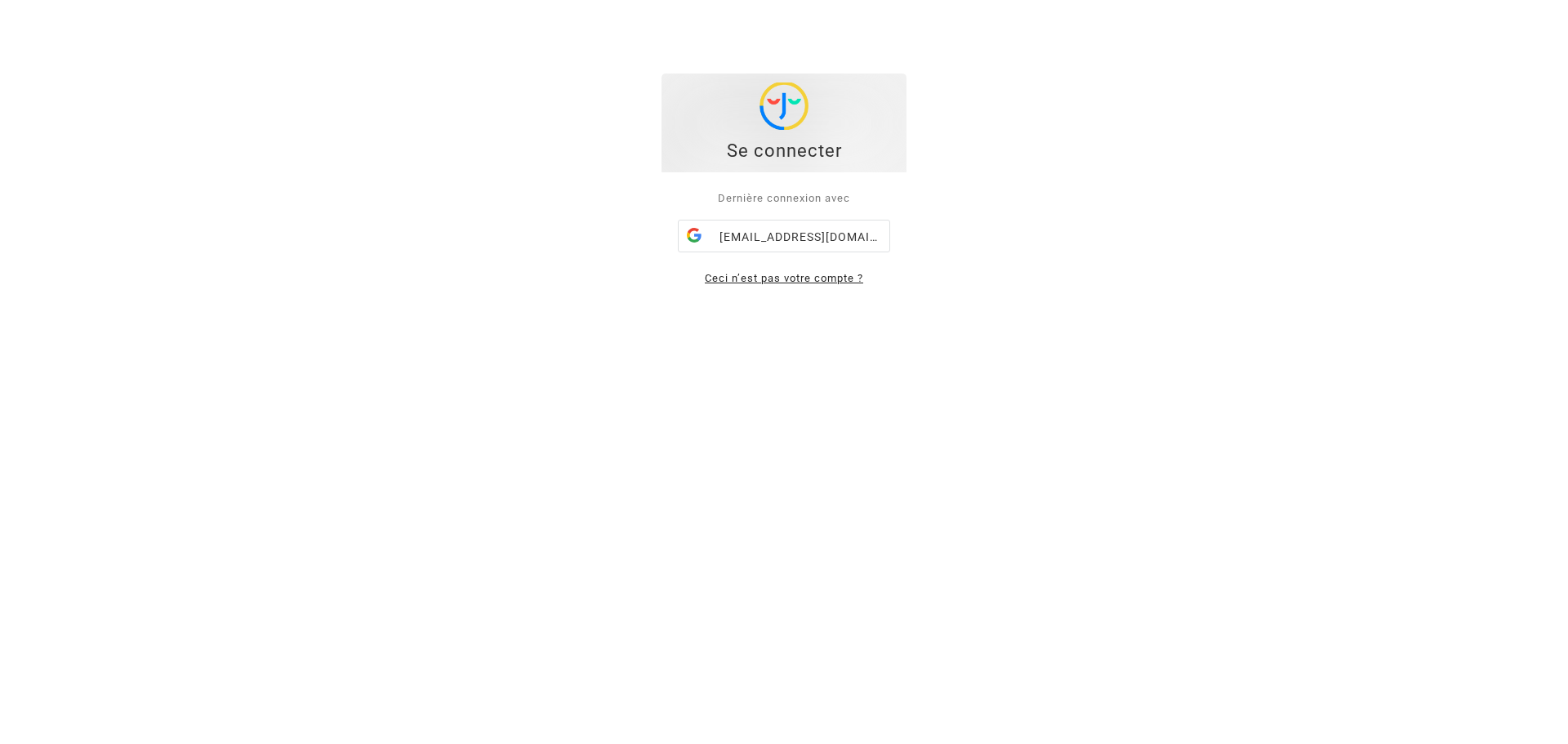
click at [739, 279] on link "Ceci n’est pas votre compte ?" at bounding box center [784, 278] width 159 height 12
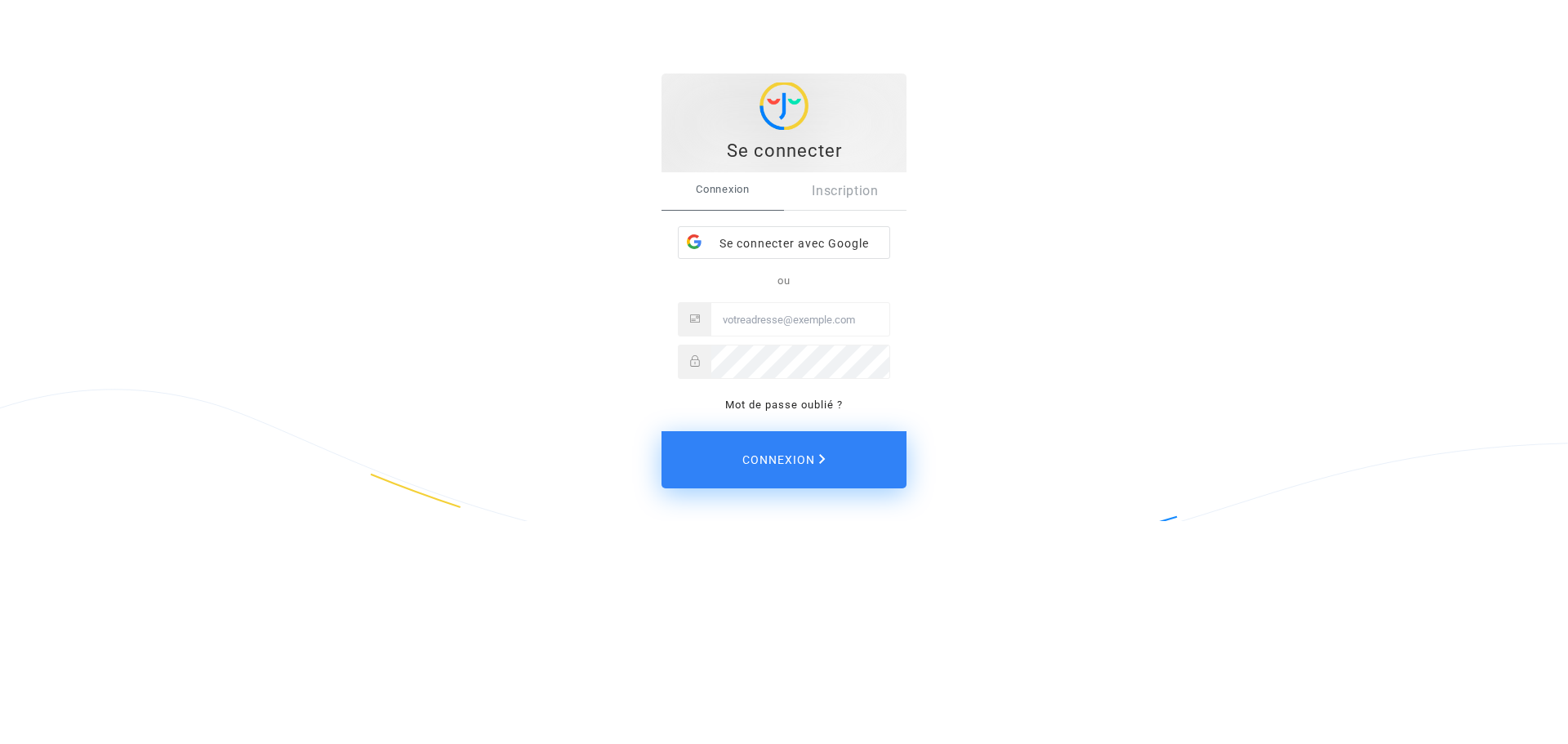
click at [741, 314] on input "Email" at bounding box center [800, 319] width 178 height 33
type input "[EMAIL_ADDRESS][DOMAIN_NAME]"
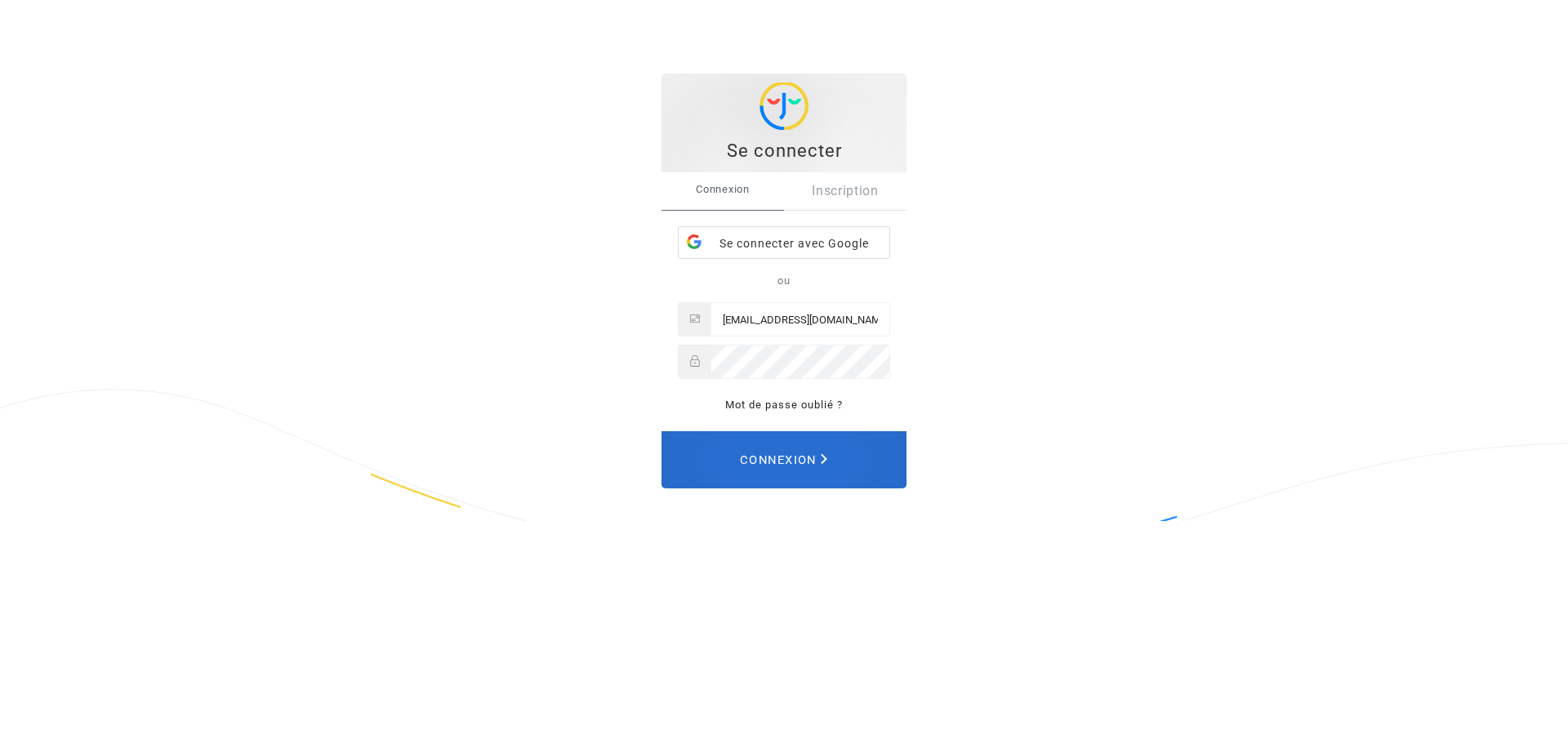
click at [762, 457] on span "Connexion" at bounding box center [784, 460] width 87 height 36
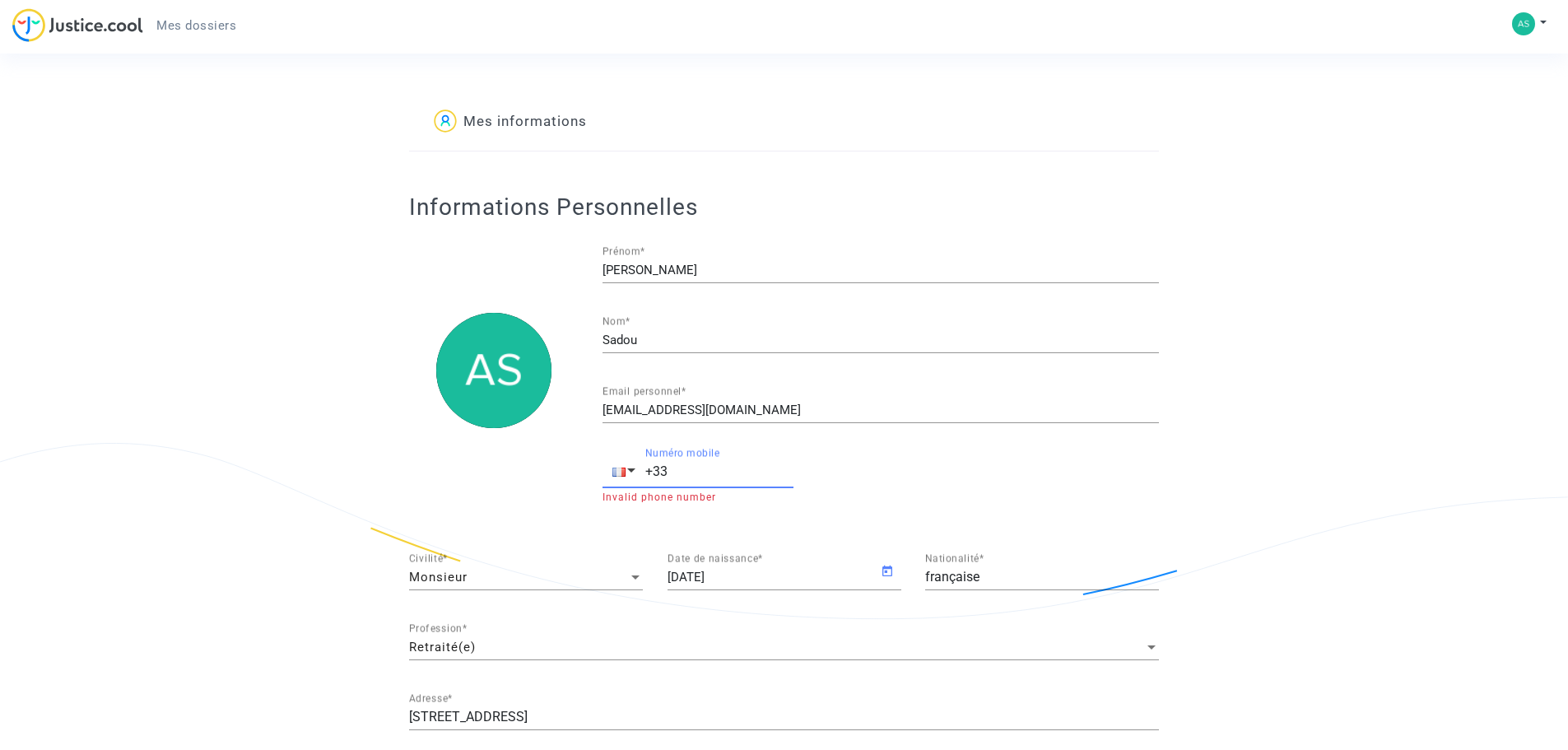
click at [697, 474] on input "+33" at bounding box center [719, 472] width 148 height 15
type input "+33 0745621436"
click at [208, 22] on span "Mes dossiers" at bounding box center [196, 26] width 79 height 15
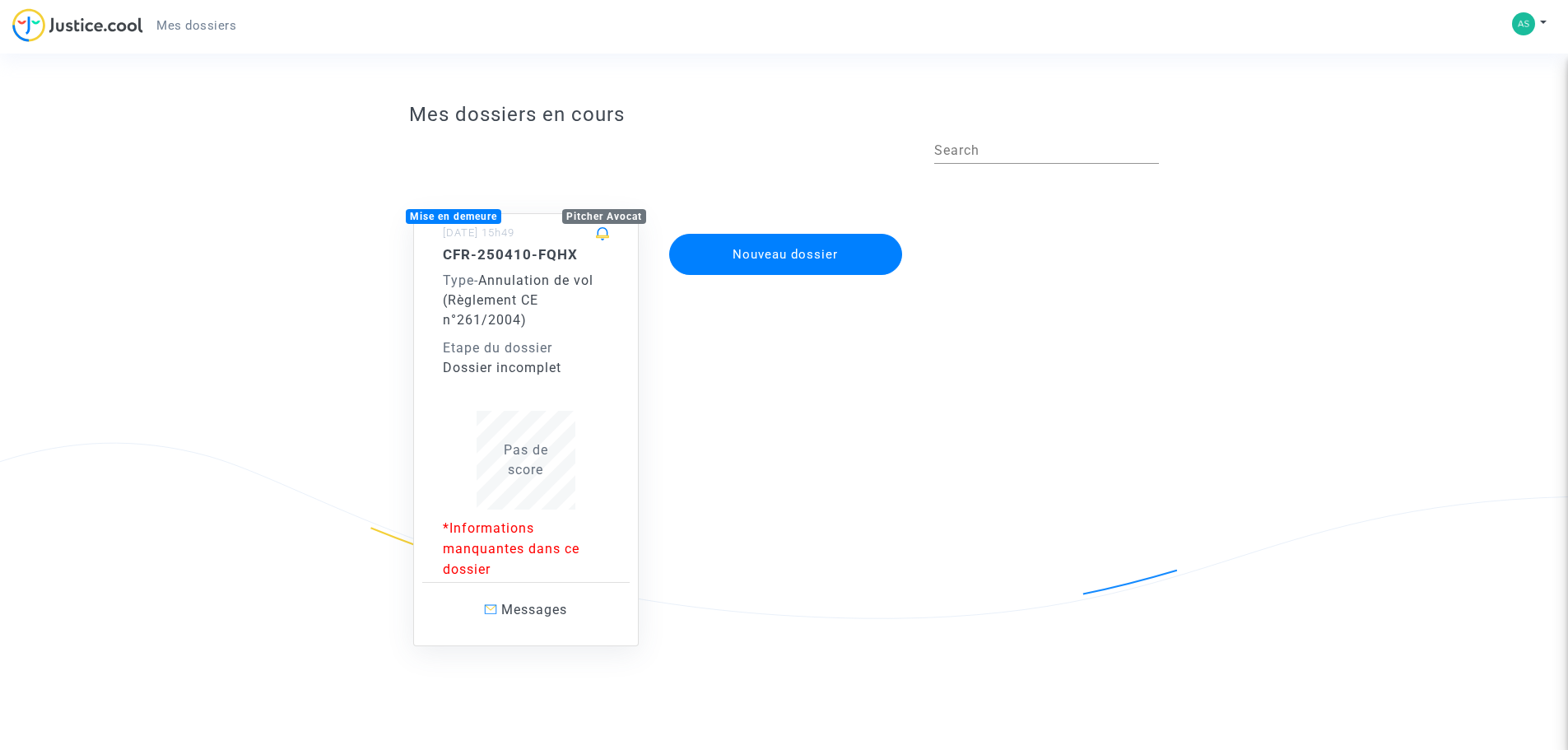
click at [528, 459] on div "Pas de score" at bounding box center [526, 461] width 166 height 40
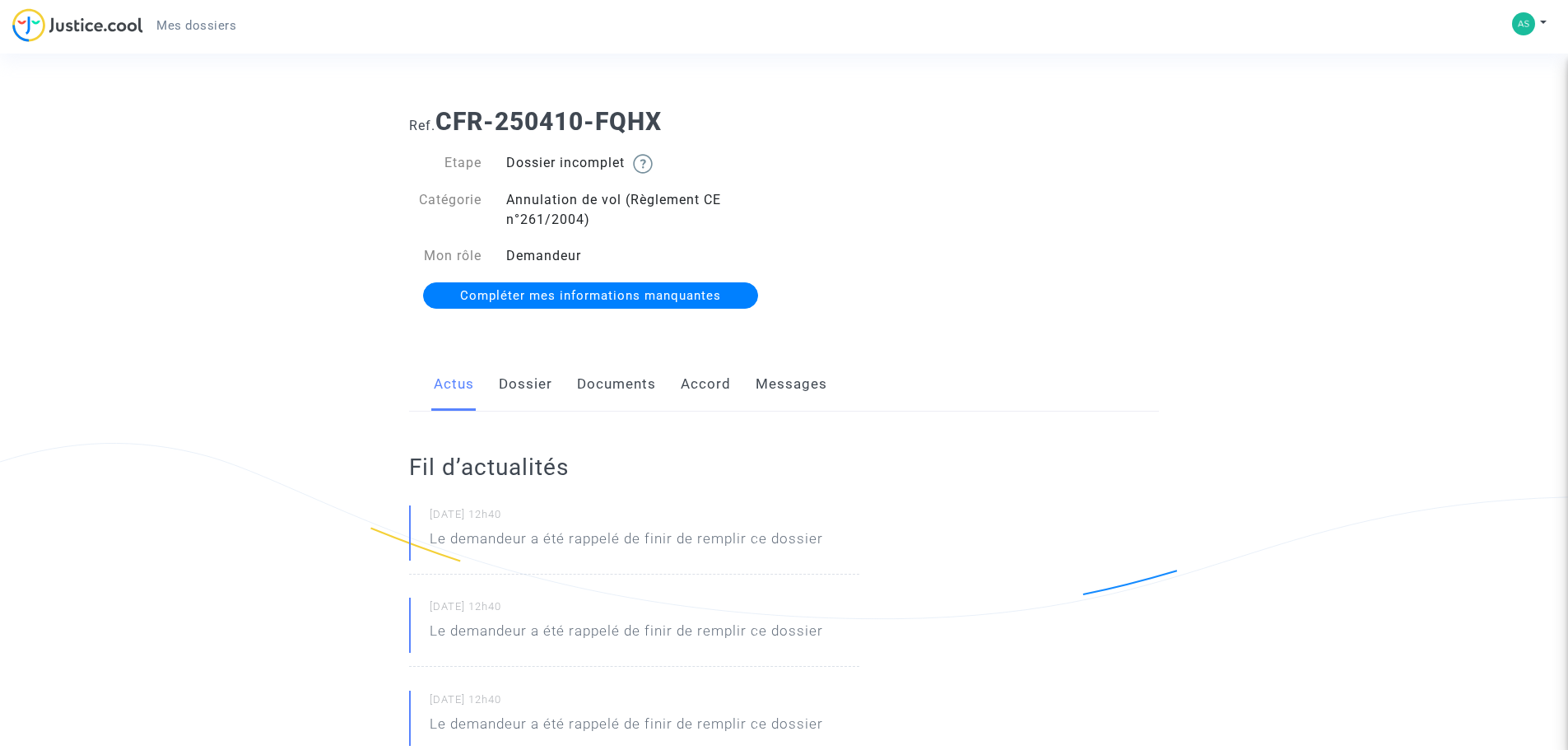
click at [549, 289] on span "Compléter mes informations manquantes" at bounding box center [591, 296] width 261 height 15
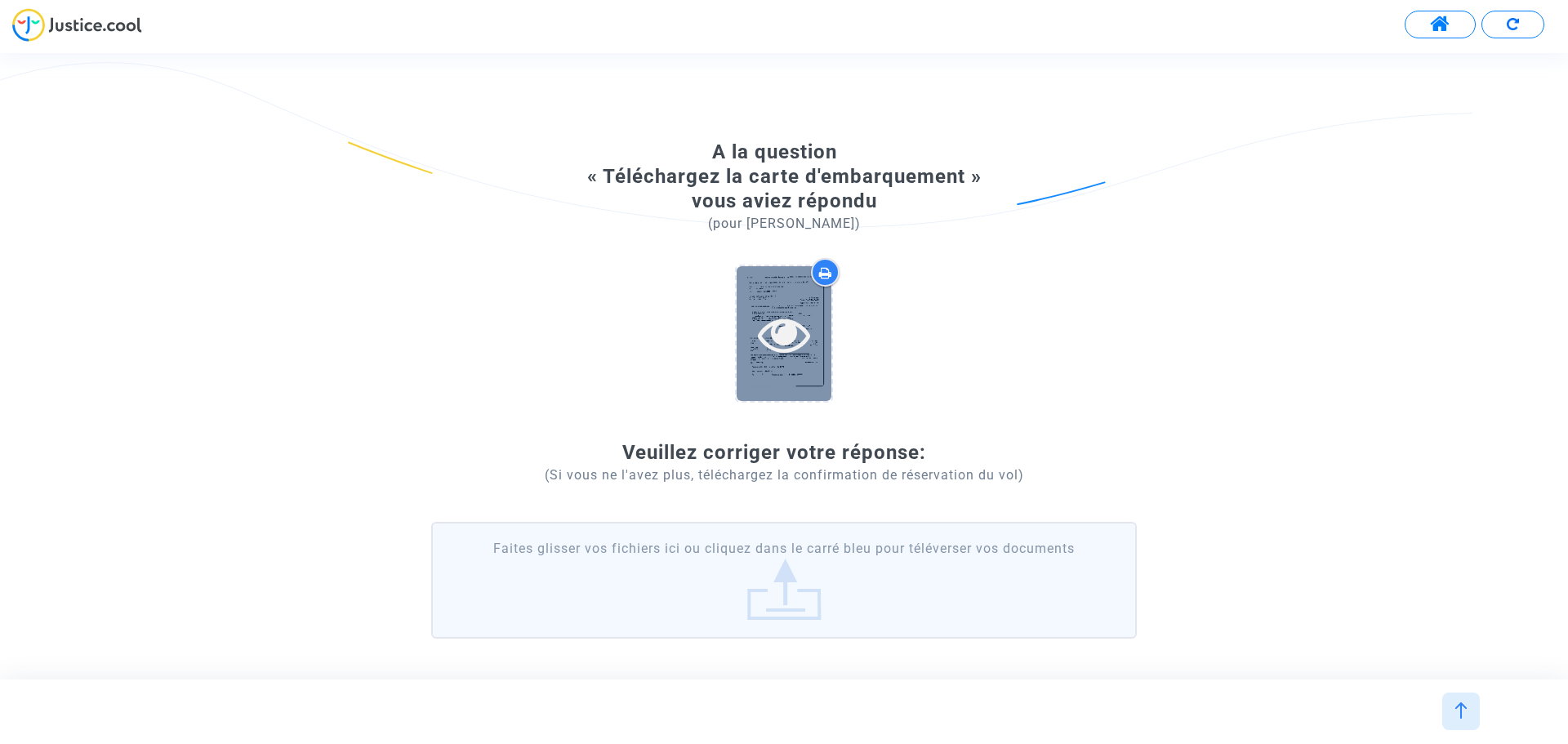
click at [776, 335] on icon at bounding box center [784, 334] width 53 height 53
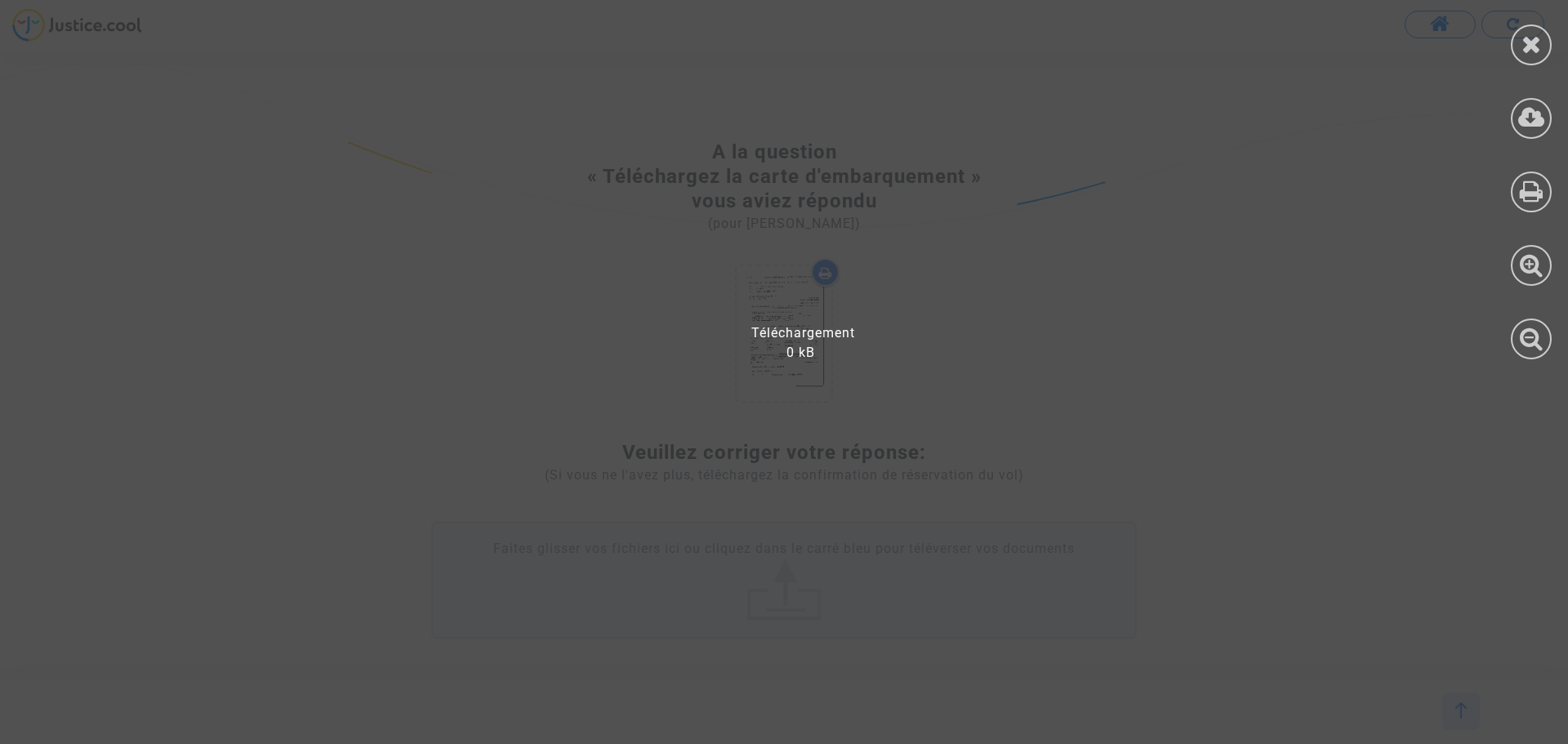
click at [784, 338] on div at bounding box center [794, 380] width 1589 height 728
click at [465, 347] on div at bounding box center [794, 380] width 1589 height 728
click at [787, 335] on div at bounding box center [794, 380] width 1589 height 728
drag, startPoint x: 787, startPoint y: 335, endPoint x: 792, endPoint y: 321, distance: 14.9
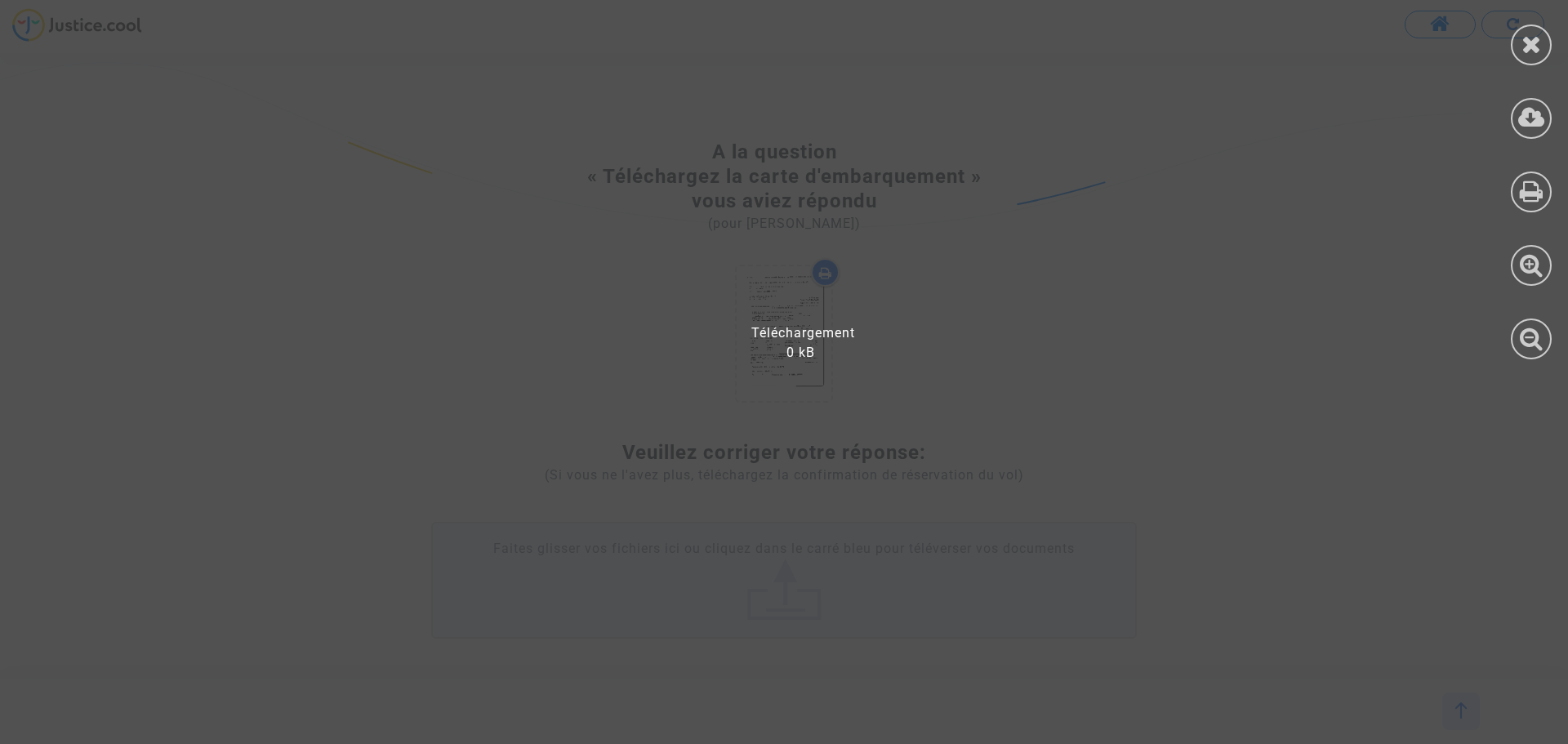
click at [787, 332] on div at bounding box center [794, 380] width 1589 height 728
drag, startPoint x: 792, startPoint y: 321, endPoint x: 797, endPoint y: 174, distance: 147.1
click at [795, 253] on div at bounding box center [794, 380] width 1589 height 728
drag, startPoint x: 797, startPoint y: 174, endPoint x: 728, endPoint y: 79, distance: 117.4
click at [798, 129] on div at bounding box center [794, 380] width 1589 height 728
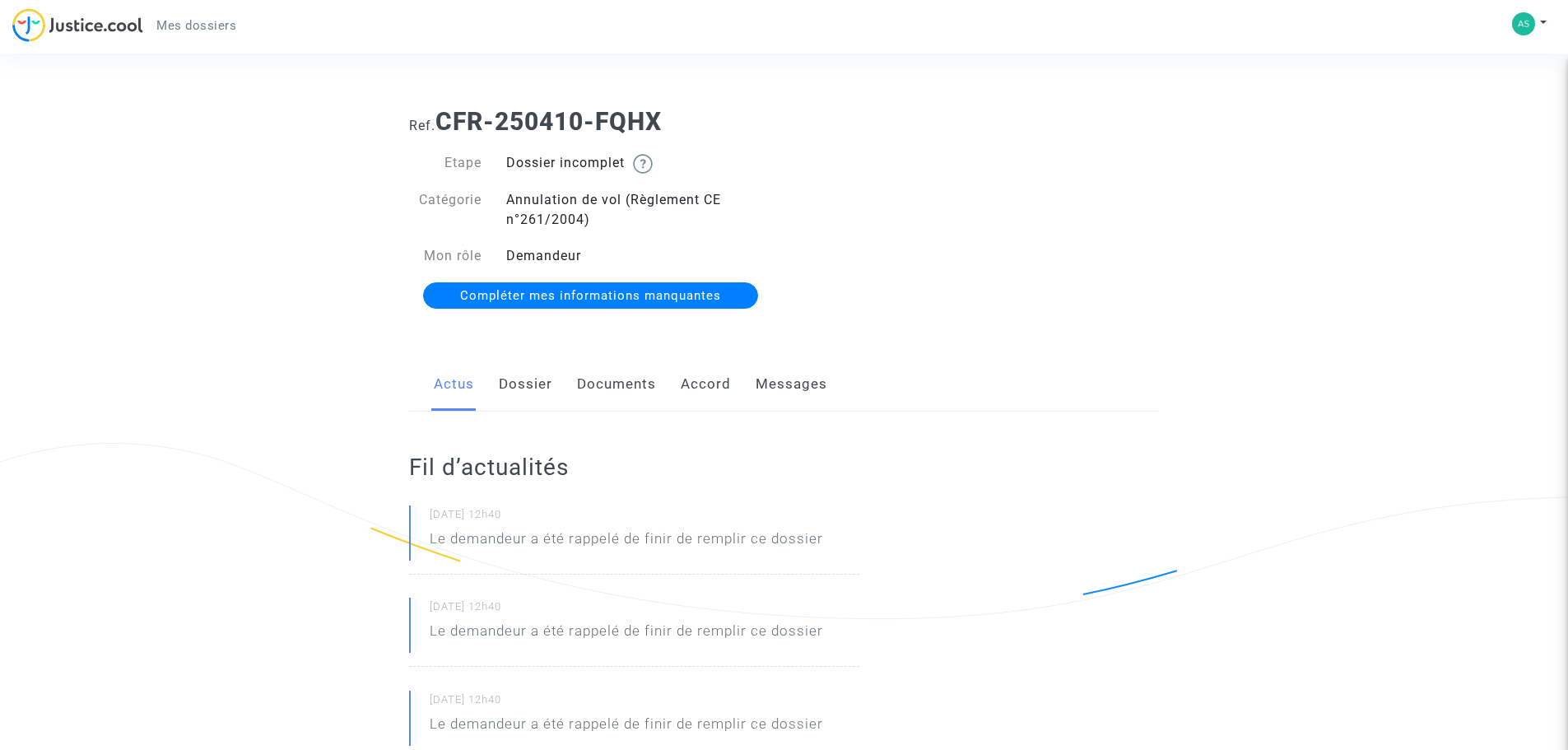
click at [620, 292] on span "Compléter mes informations manquantes" at bounding box center [591, 296] width 261 height 15
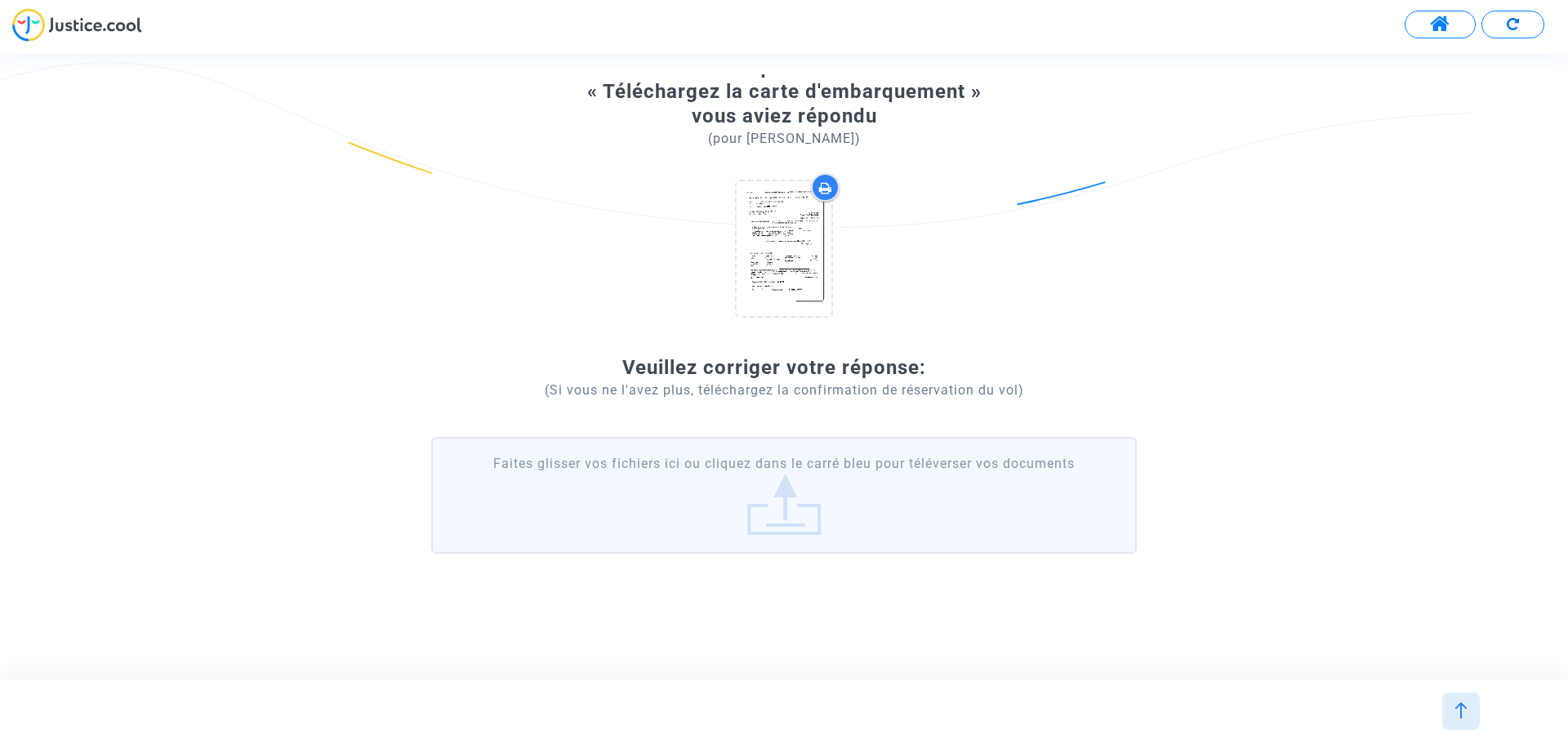
scroll to position [85, 0]
click at [795, 505] on label "Faites glisser vos fichiers ici ou cliquez dans le carré bleu pour téléverser v…" at bounding box center [784, 494] width 706 height 116
click at [0, 0] on input "Faites glisser vos fichiers ici ou cliquez dans le carré bleu pour téléverser v…" at bounding box center [0, 0] width 0 height 0
